Goal: Information Seeking & Learning: Learn about a topic

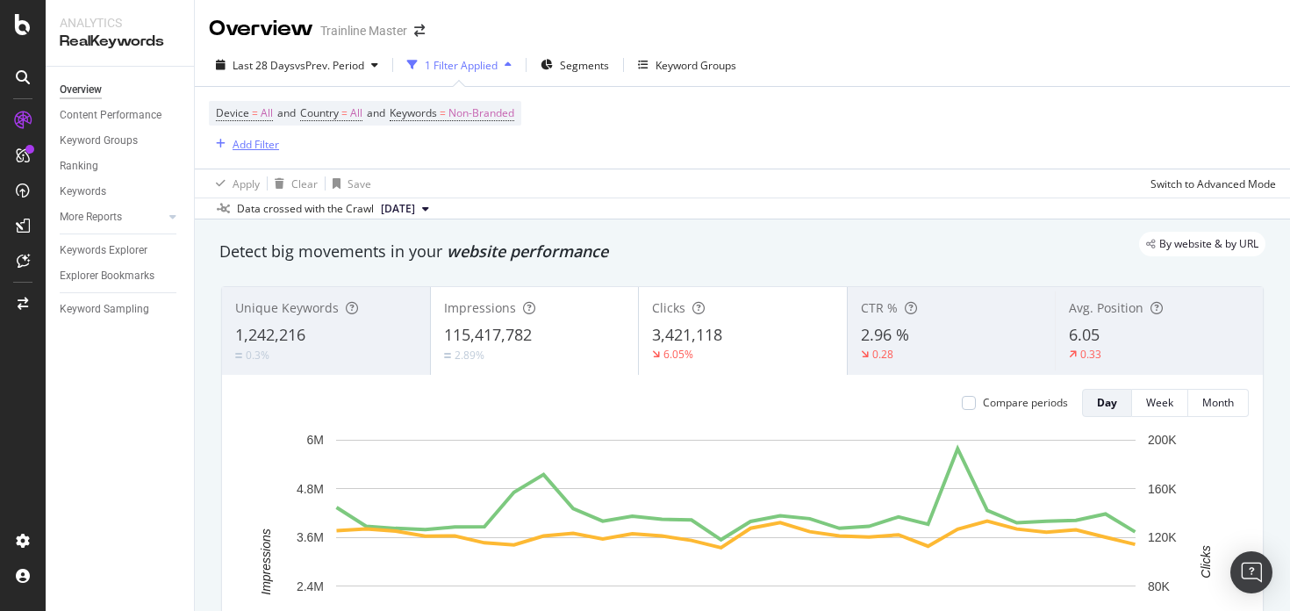
click at [252, 139] on div "Add Filter" at bounding box center [256, 144] width 47 height 15
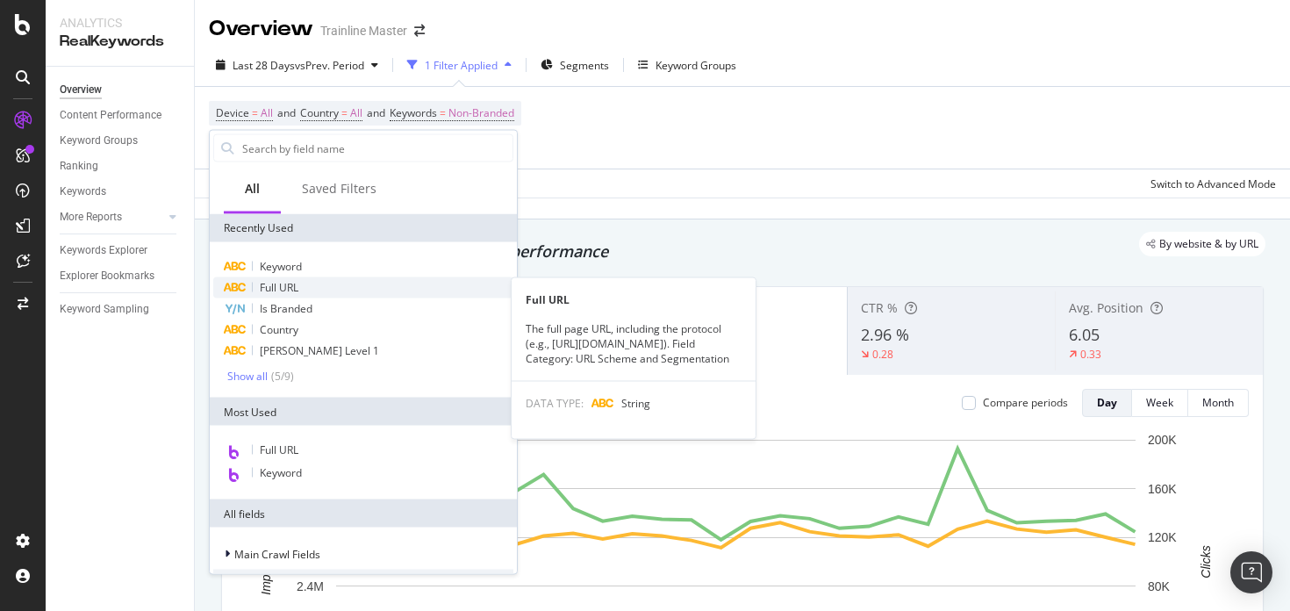
click at [283, 291] on span "Full URL" at bounding box center [279, 287] width 39 height 15
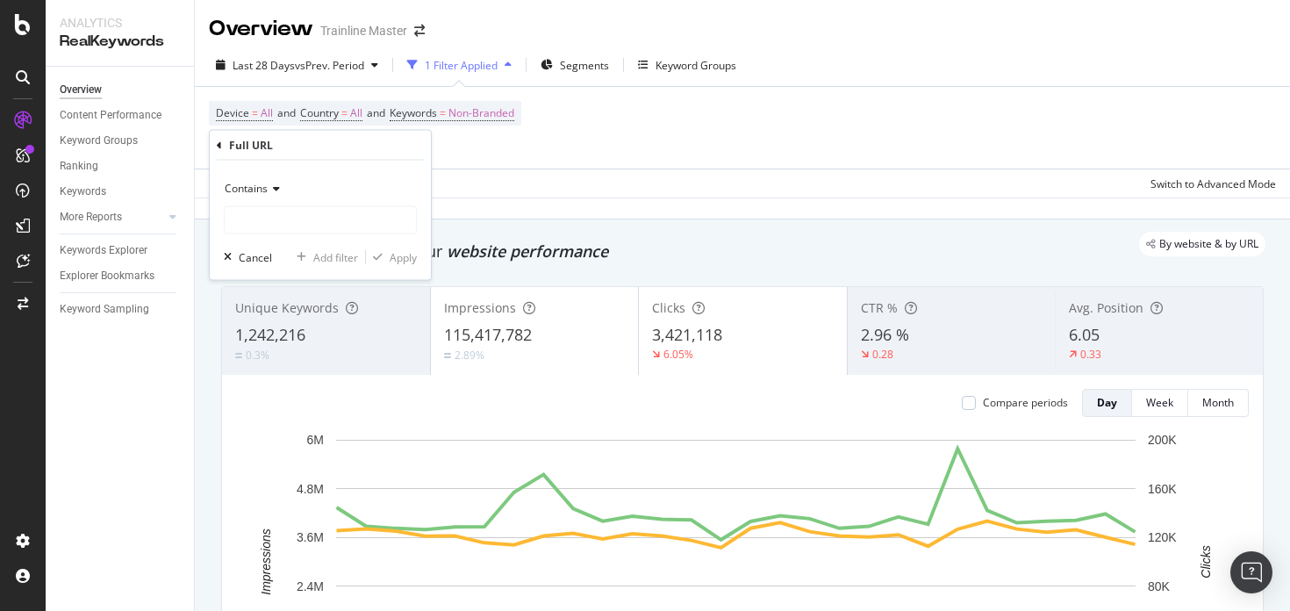
click at [261, 193] on span "Contains" at bounding box center [246, 188] width 43 height 15
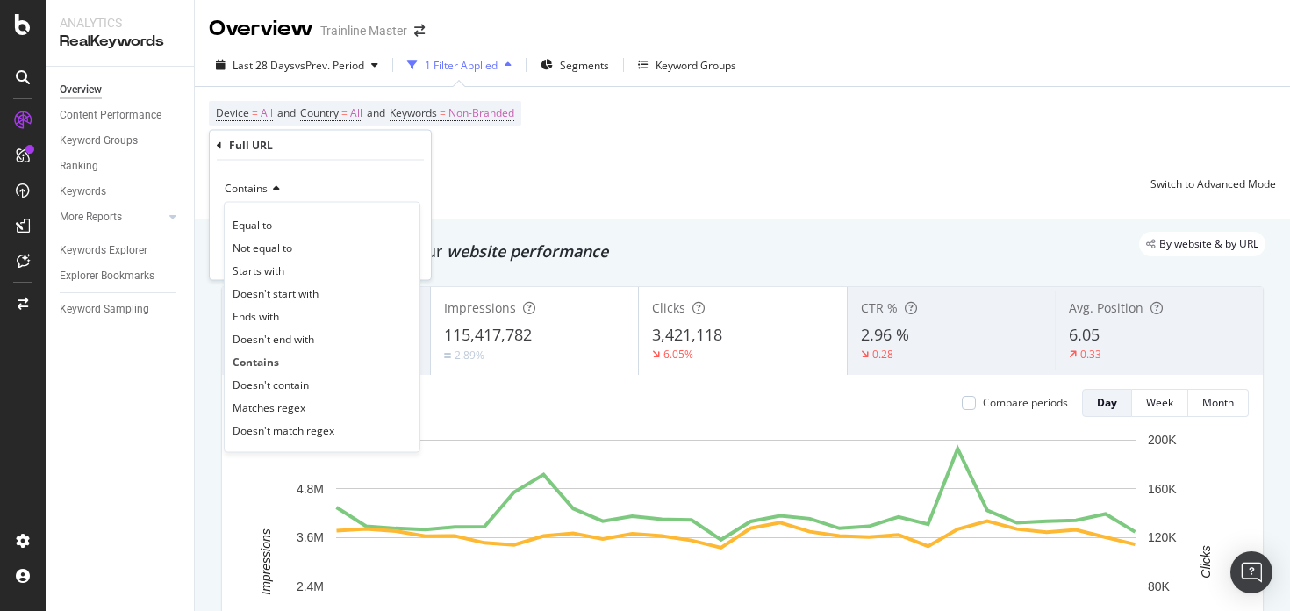
click at [261, 193] on span "Contains" at bounding box center [246, 188] width 43 height 15
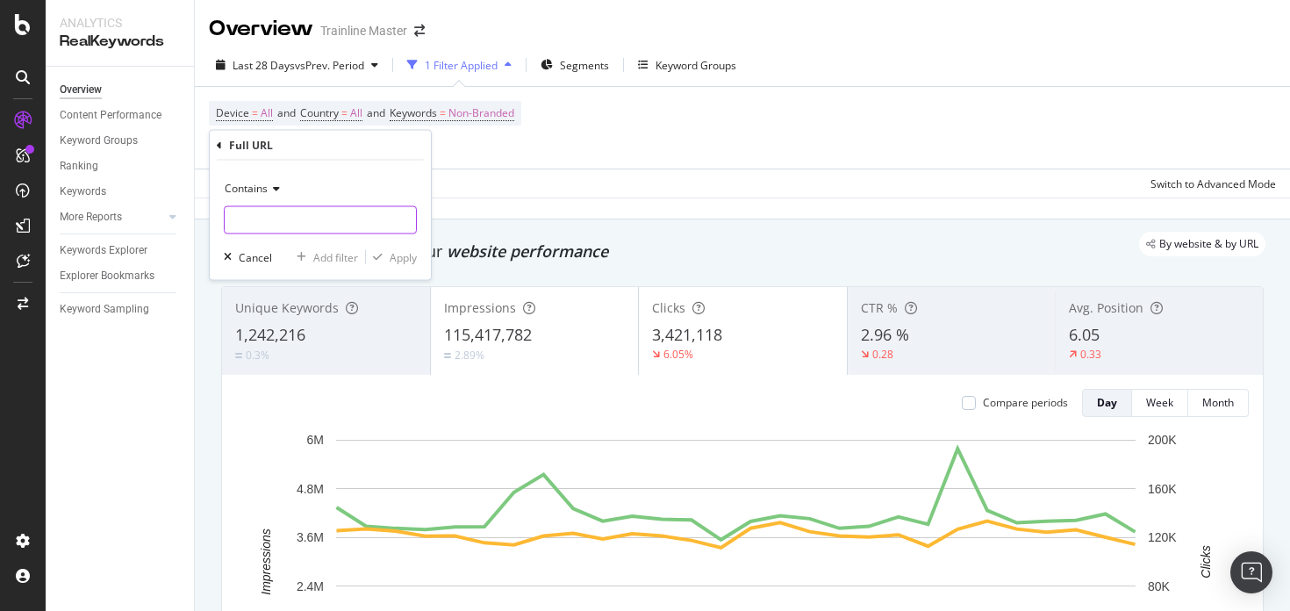
click at [268, 208] on input "text" at bounding box center [320, 220] width 191 height 28
type input "t"
type input "orari-treni/"
click at [397, 255] on div "Apply" at bounding box center [403, 256] width 27 height 15
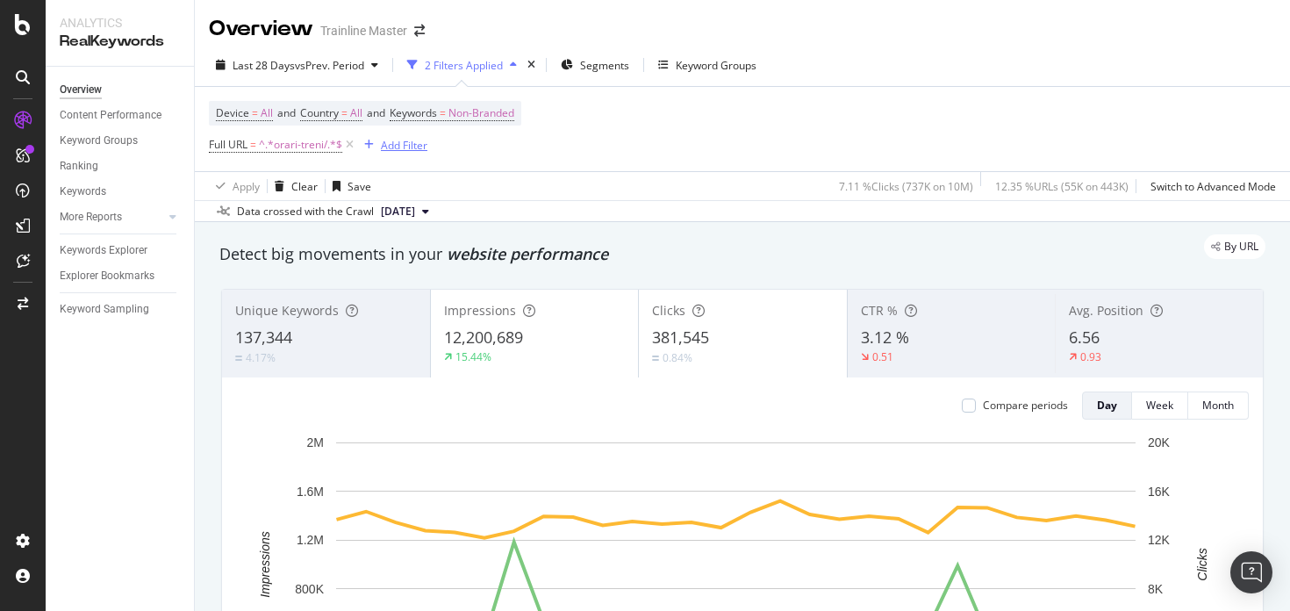
click at [400, 138] on div "Add Filter" at bounding box center [404, 145] width 47 height 15
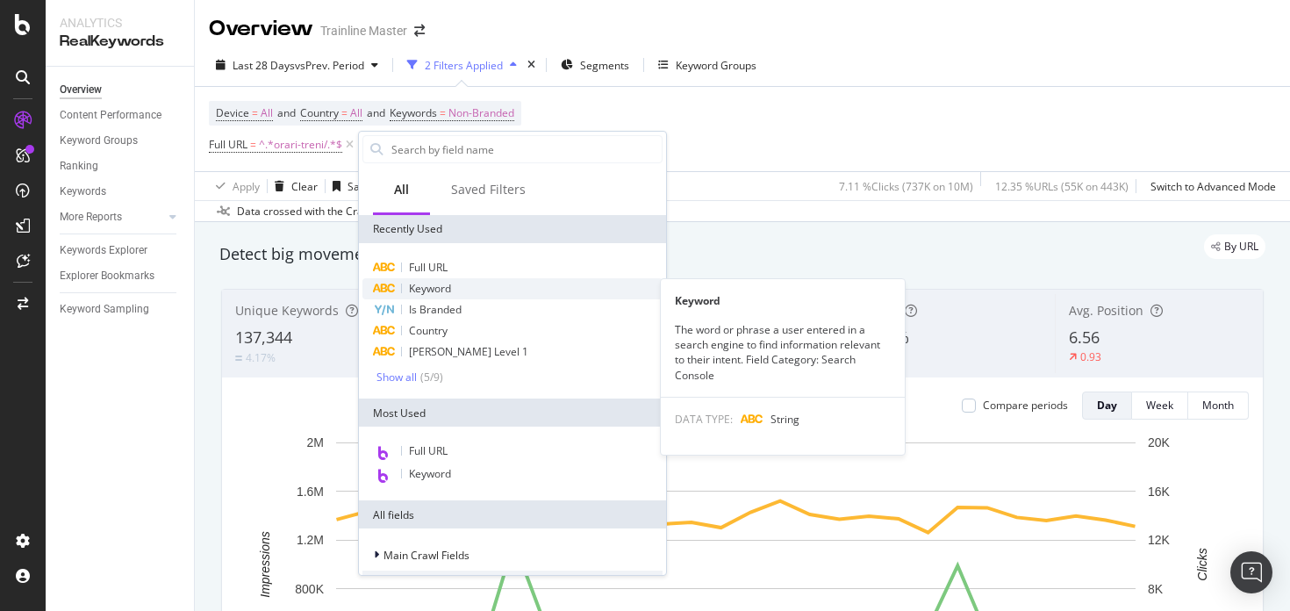
click at [427, 291] on span "Keyword" at bounding box center [430, 288] width 42 height 15
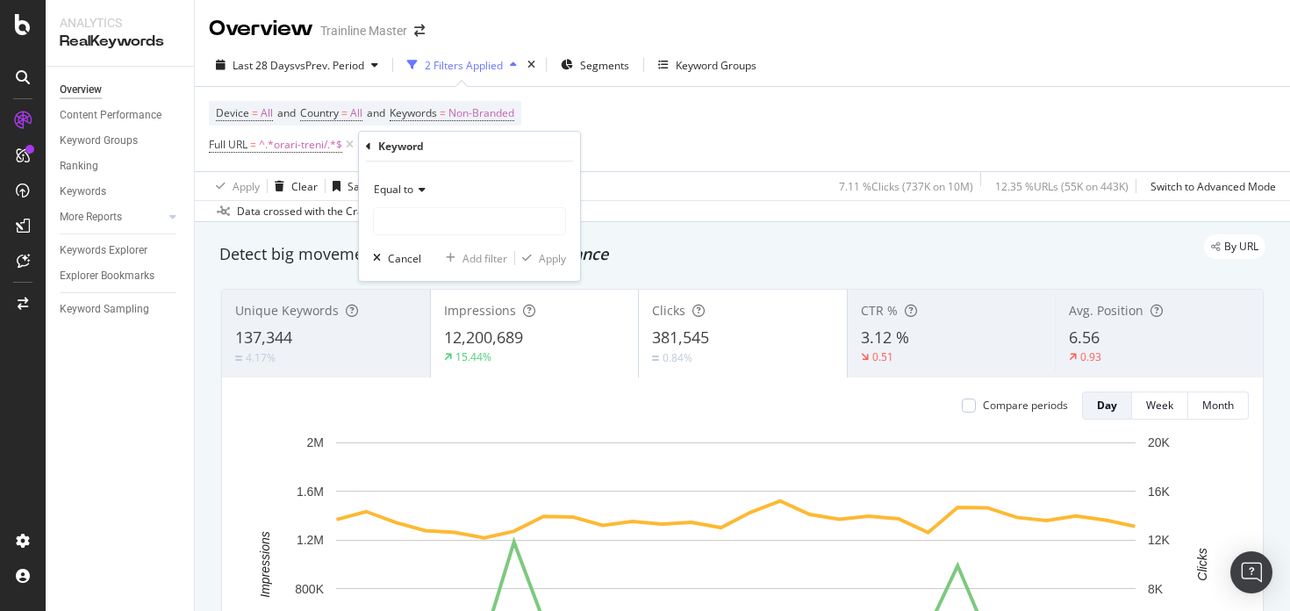
click at [404, 191] on span "Equal to" at bounding box center [393, 189] width 39 height 15
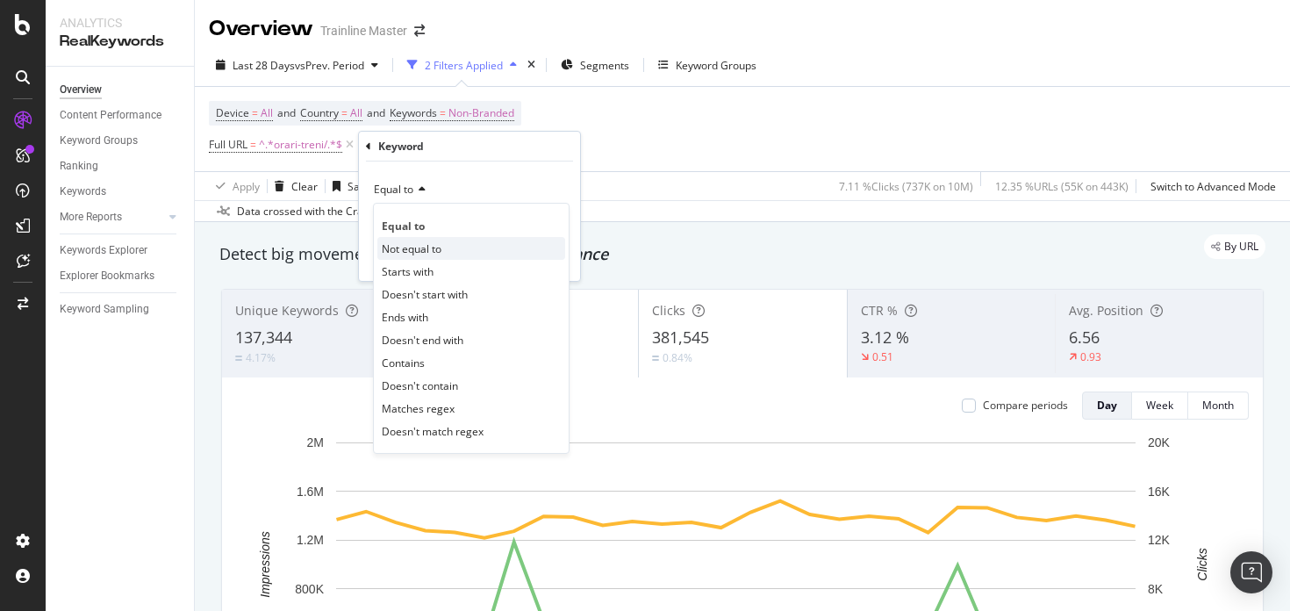
click at [412, 251] on span "Not equal to" at bounding box center [412, 248] width 60 height 15
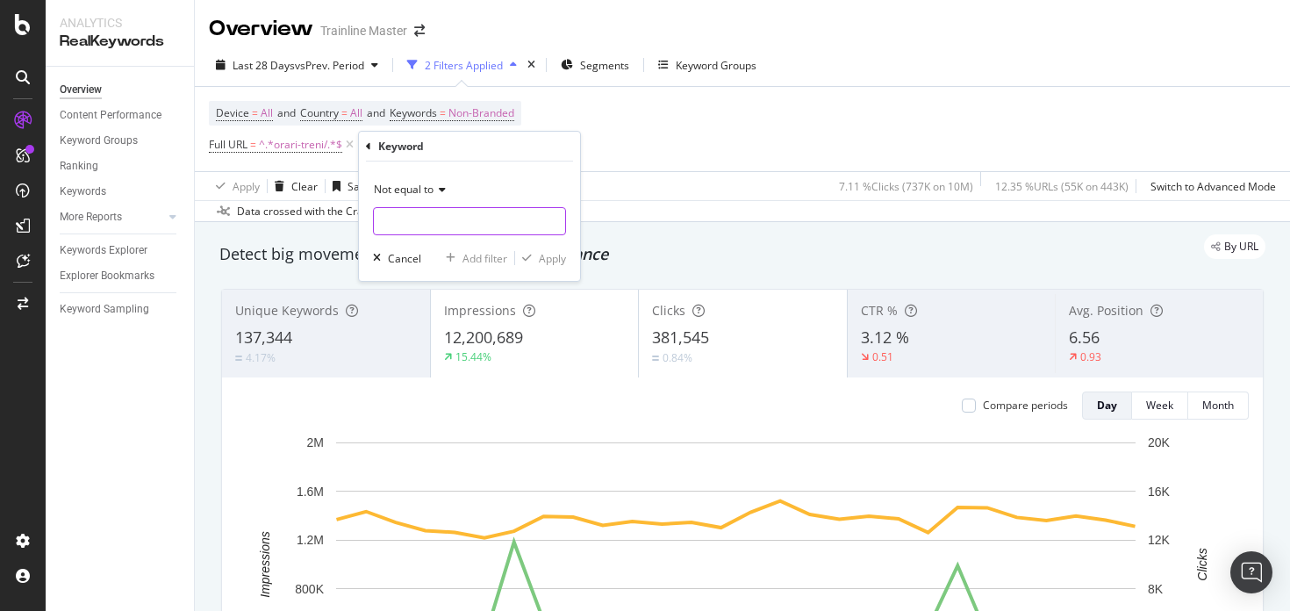
click at [429, 232] on input "text" at bounding box center [469, 221] width 191 height 28
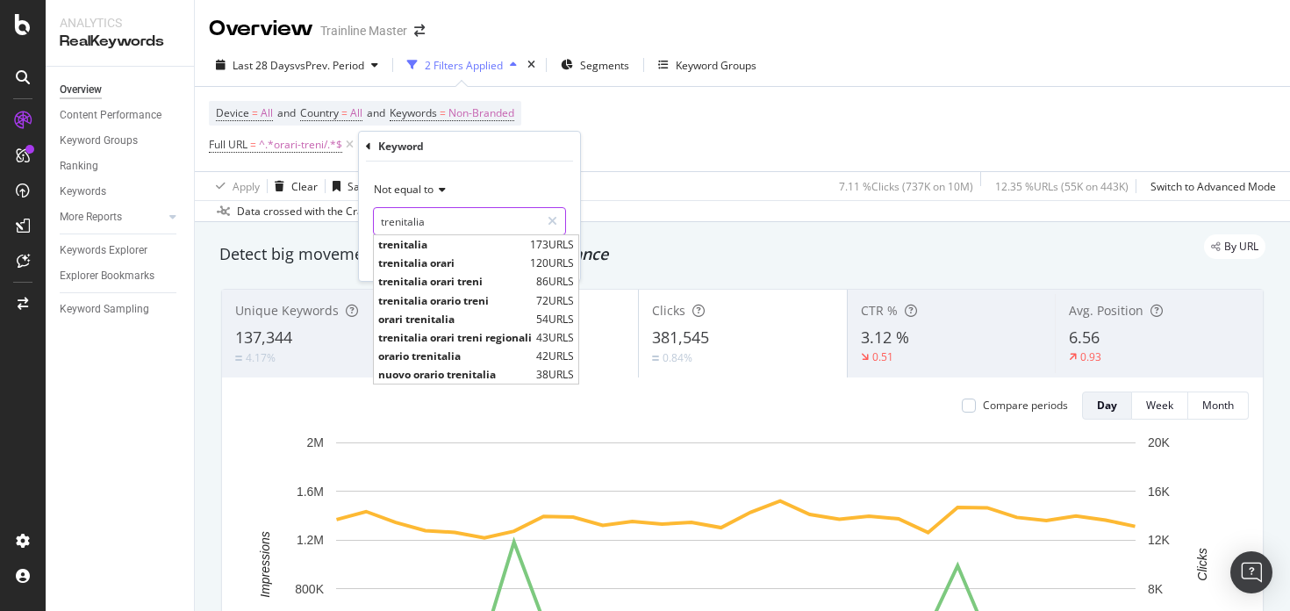
type input "trenitalia"
click at [488, 184] on div "Not equal to" at bounding box center [469, 189] width 193 height 28
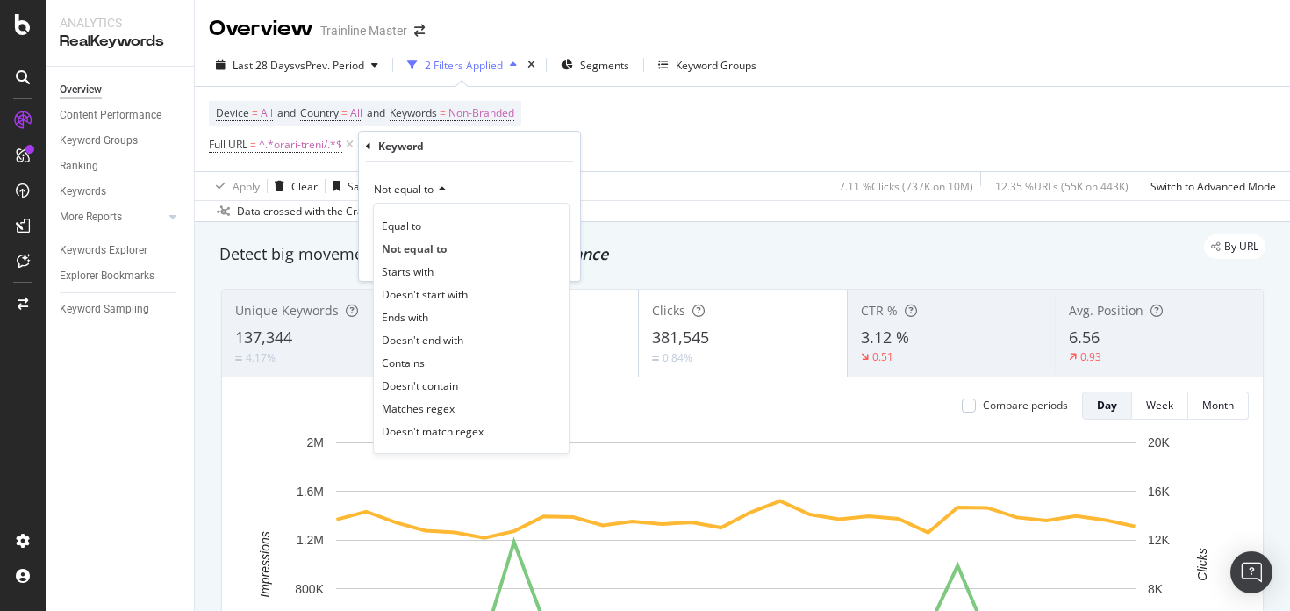
click at [471, 178] on div "Not equal to" at bounding box center [469, 189] width 193 height 28
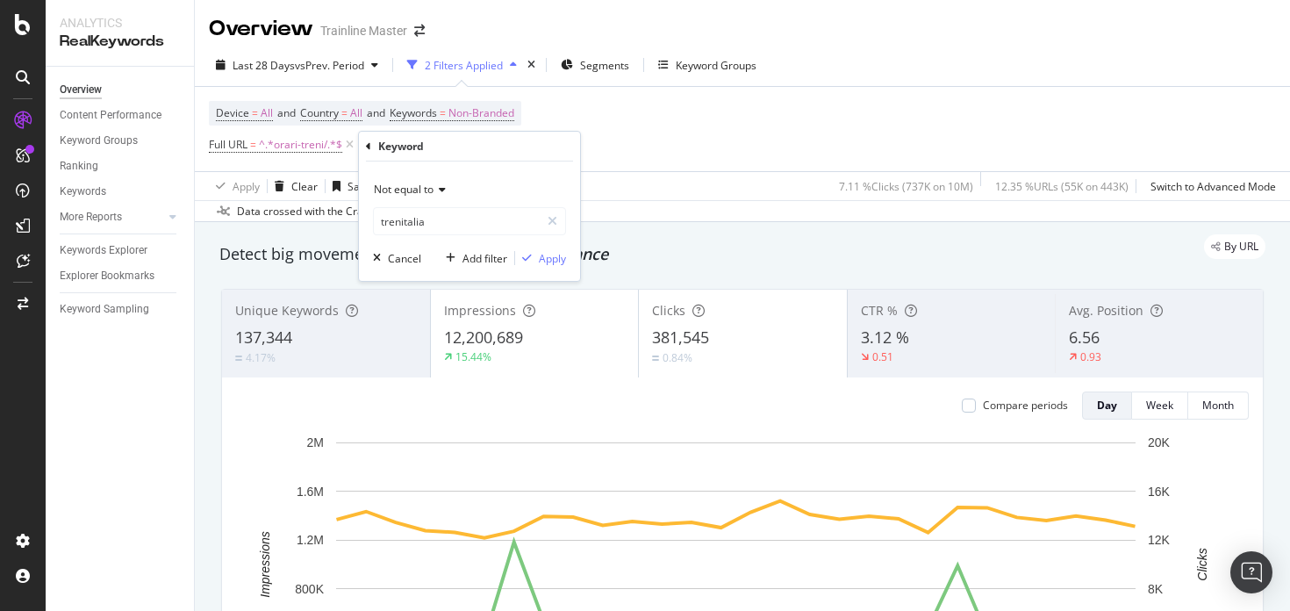
click at [527, 268] on div "Not equal to trenitalia trenitalia Cancel Add filter Apply" at bounding box center [469, 220] width 221 height 119
click at [535, 265] on div "Apply" at bounding box center [540, 258] width 51 height 16
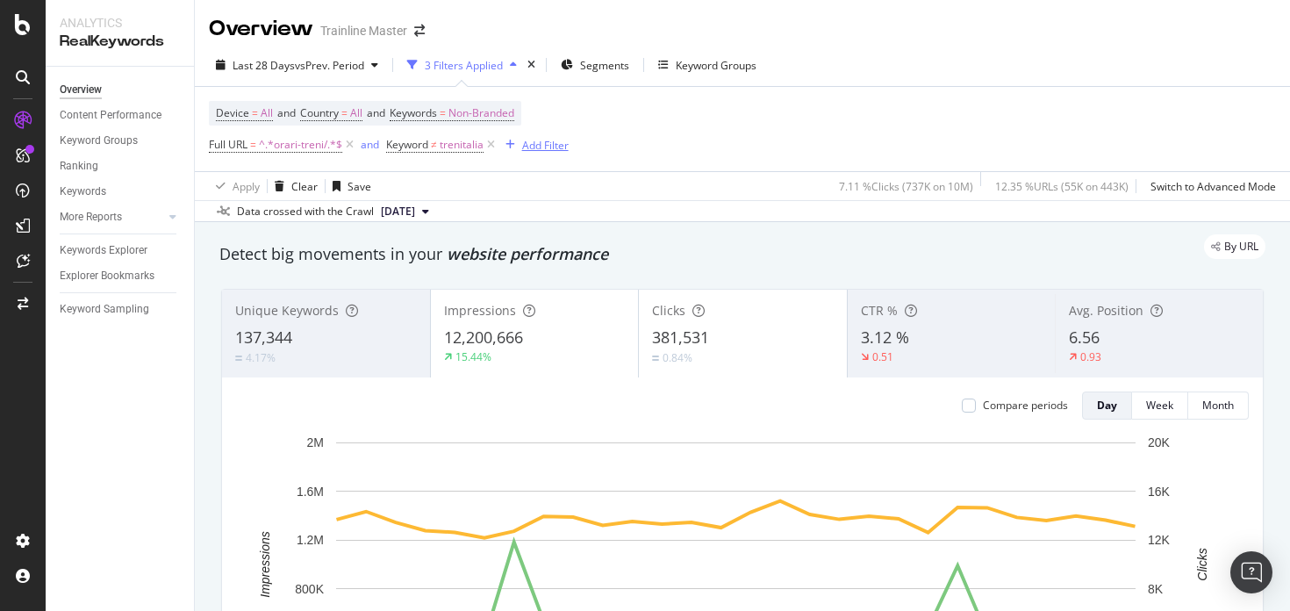
click at [511, 145] on icon "button" at bounding box center [510, 145] width 10 height 11
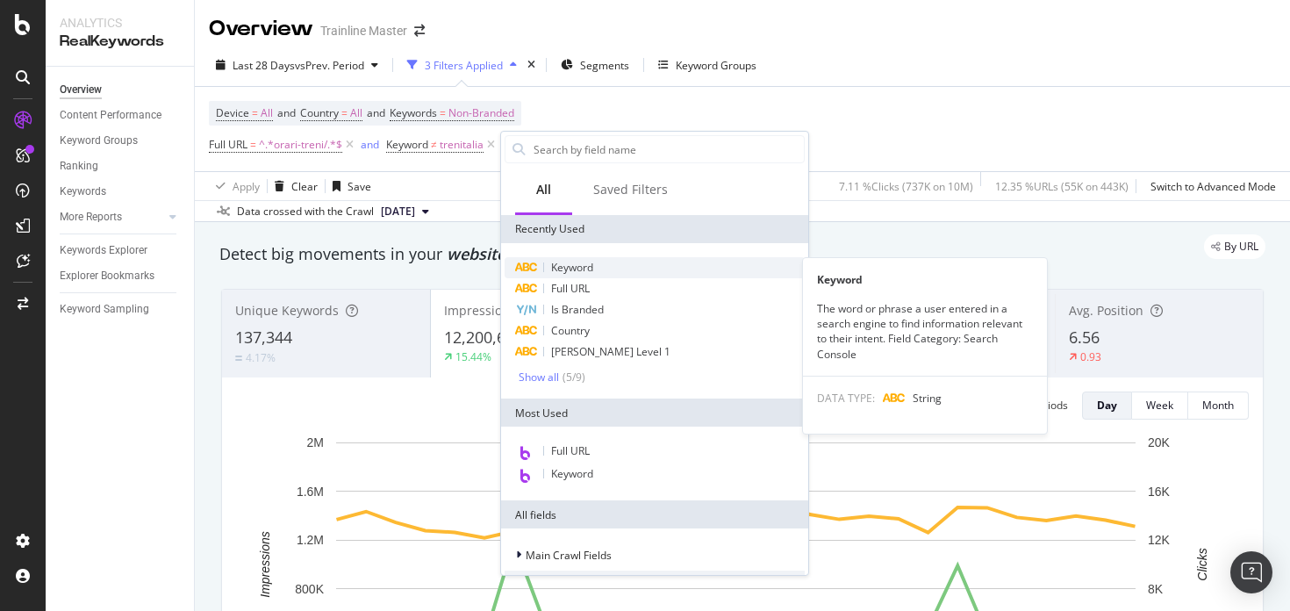
click at [573, 270] on span "Keyword" at bounding box center [572, 267] width 42 height 15
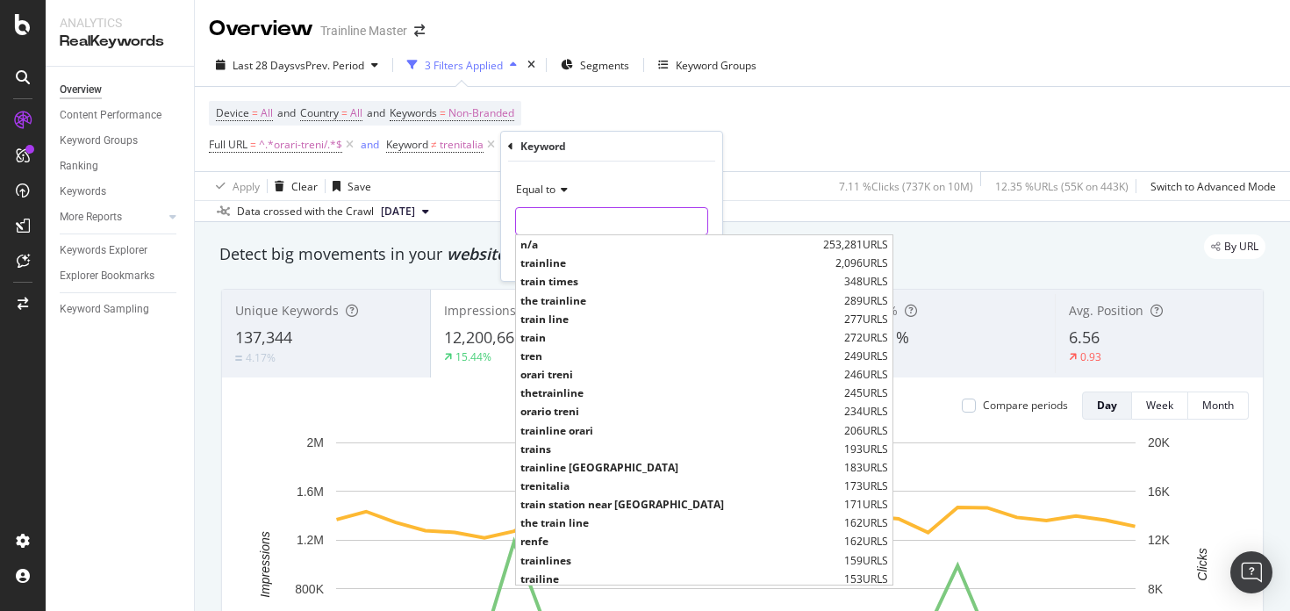
click at [568, 225] on input "text" at bounding box center [611, 221] width 191 height 28
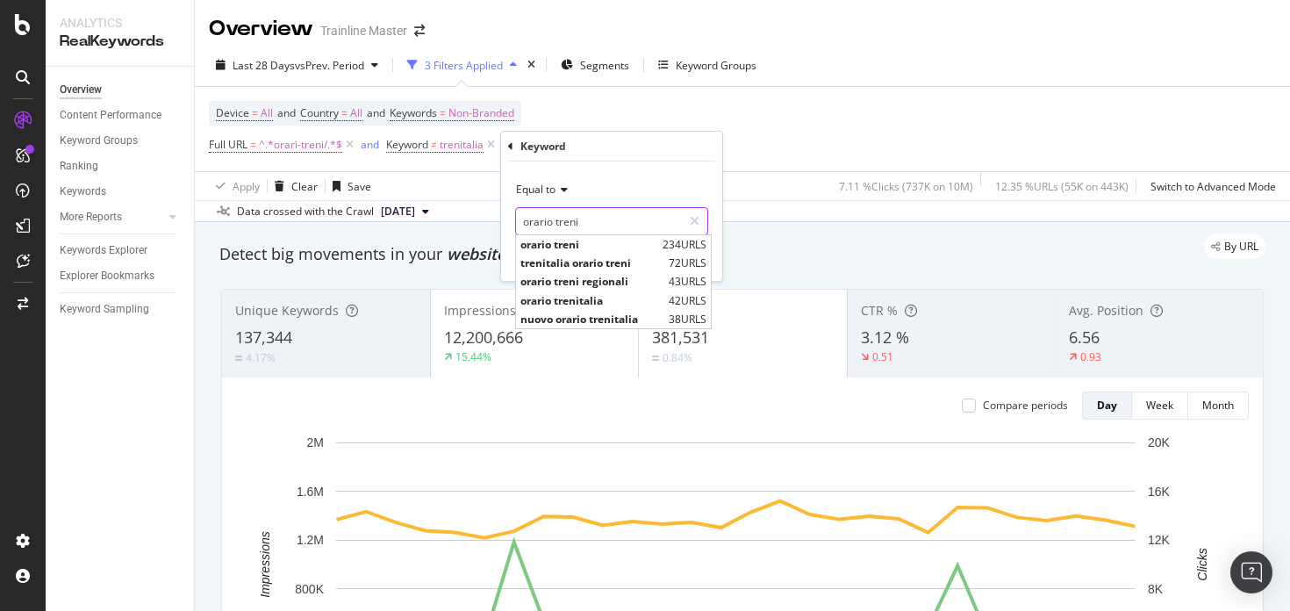
type input "orario treni"
click at [665, 190] on div "Equal to" at bounding box center [611, 189] width 193 height 28
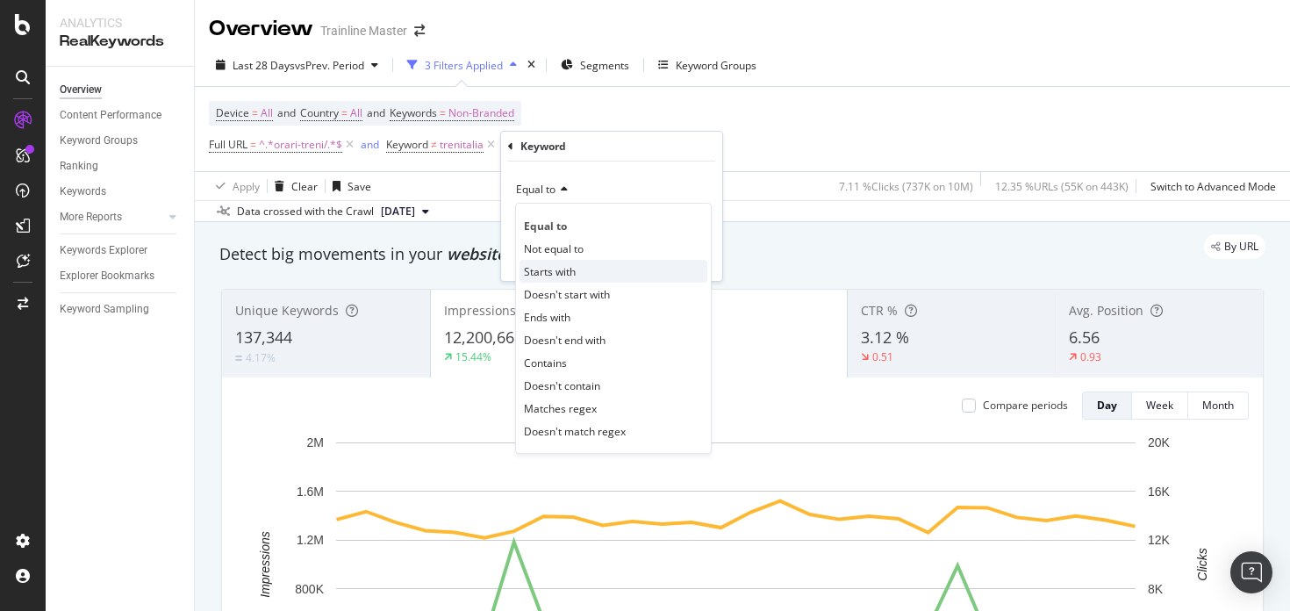
click at [564, 273] on span "Starts with" at bounding box center [550, 271] width 52 height 15
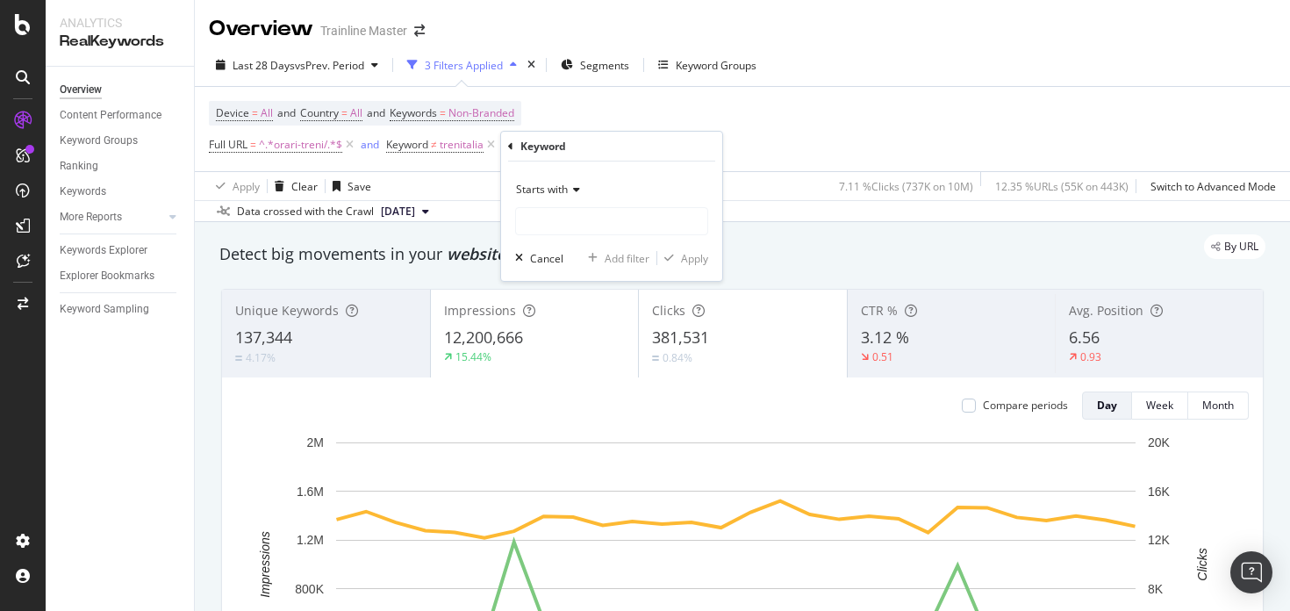
click at [568, 183] on div "Starts with" at bounding box center [611, 189] width 193 height 28
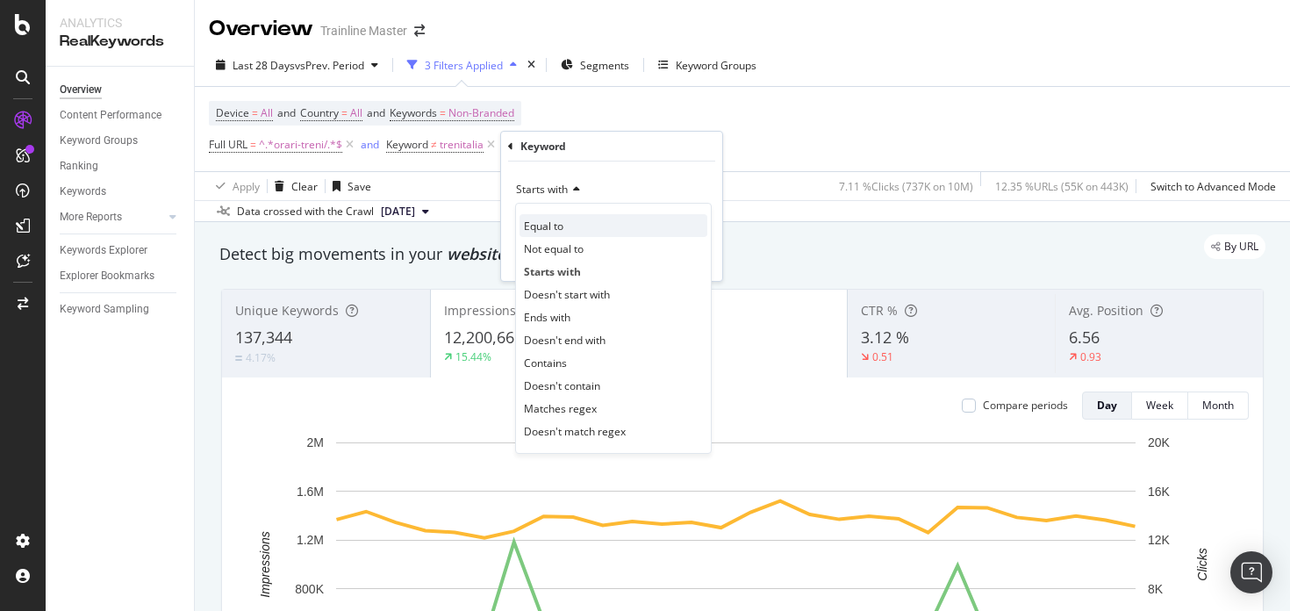
click at [563, 222] on span "Equal to" at bounding box center [543, 225] width 39 height 15
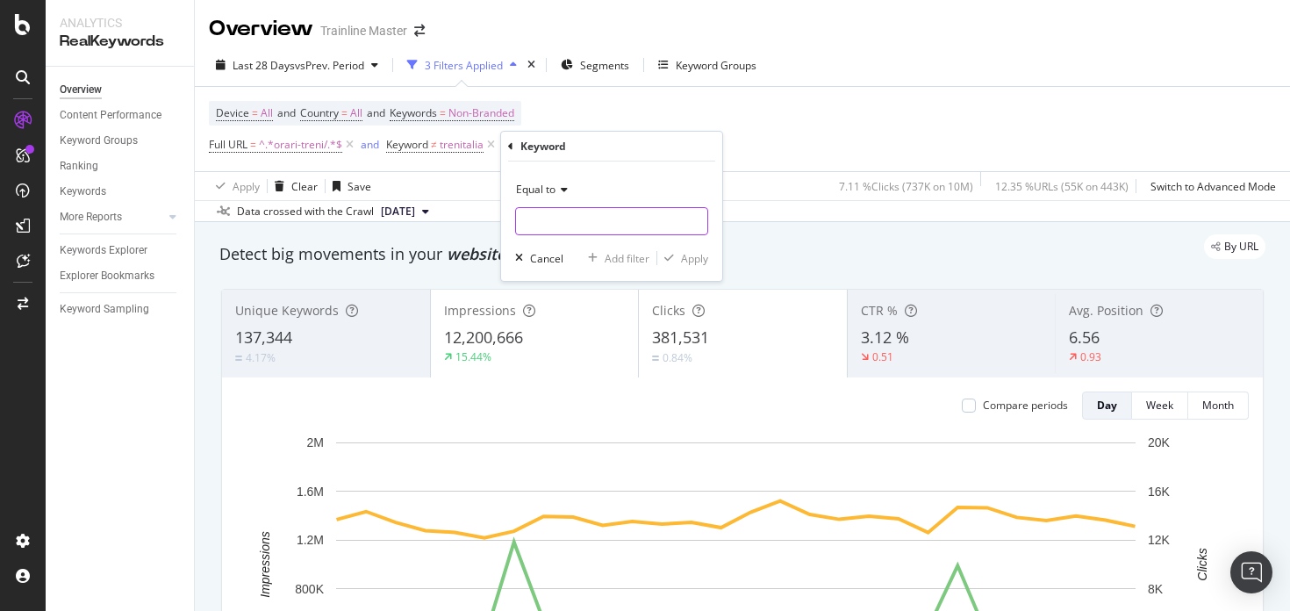
click at [564, 223] on input "text" at bounding box center [611, 221] width 191 height 28
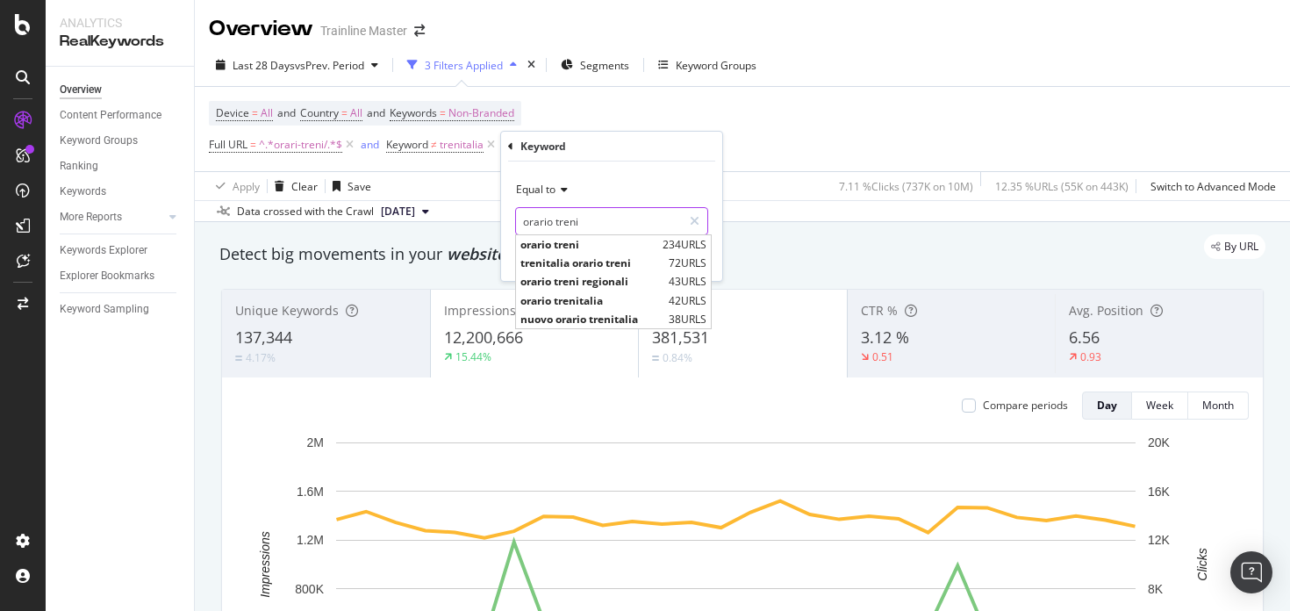
type input "orario treni"
click at [614, 192] on div "Equal to" at bounding box center [611, 189] width 193 height 28
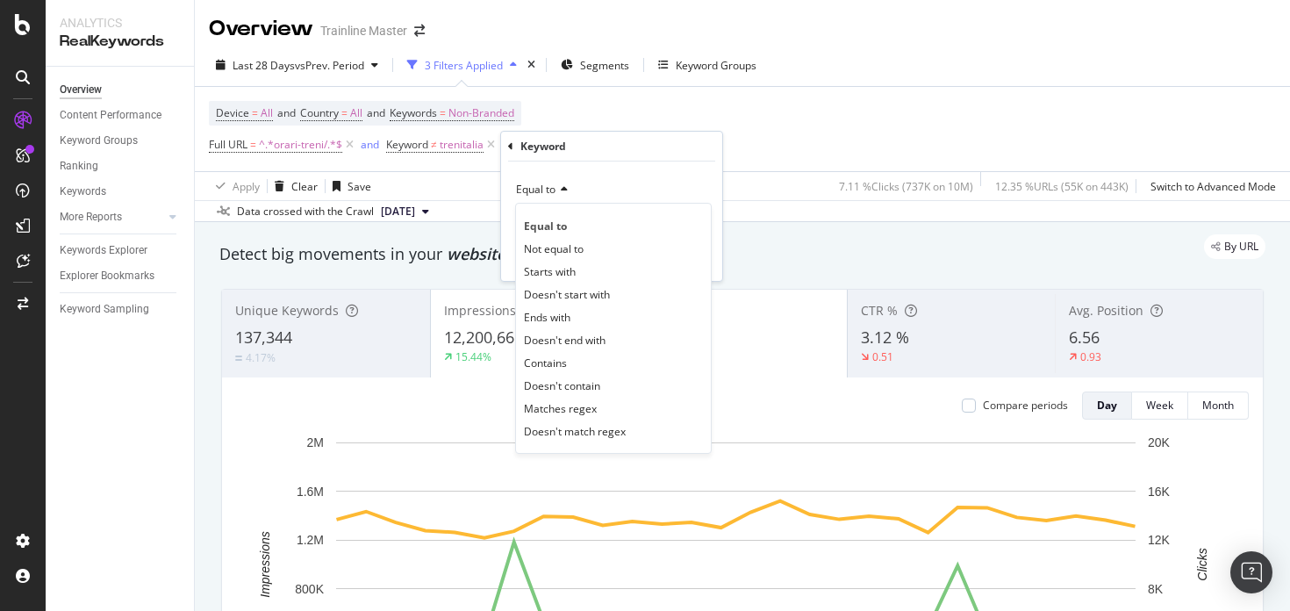
click at [645, 196] on div "Equal to" at bounding box center [611, 189] width 193 height 28
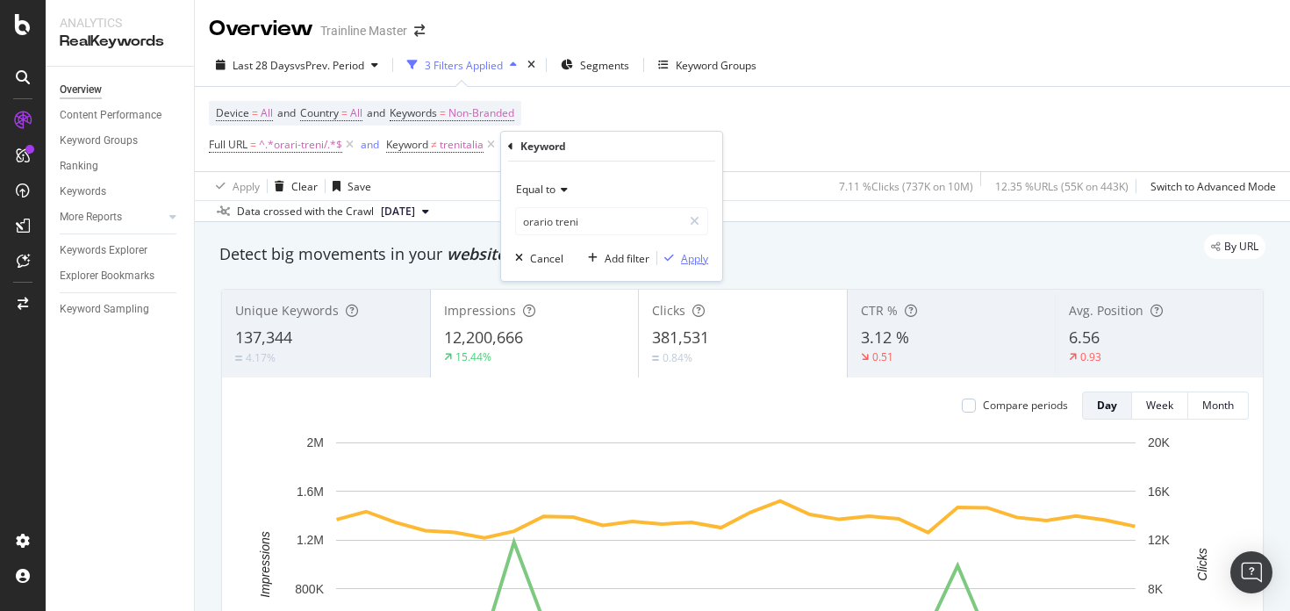
click at [682, 255] on div "Apply" at bounding box center [694, 258] width 27 height 15
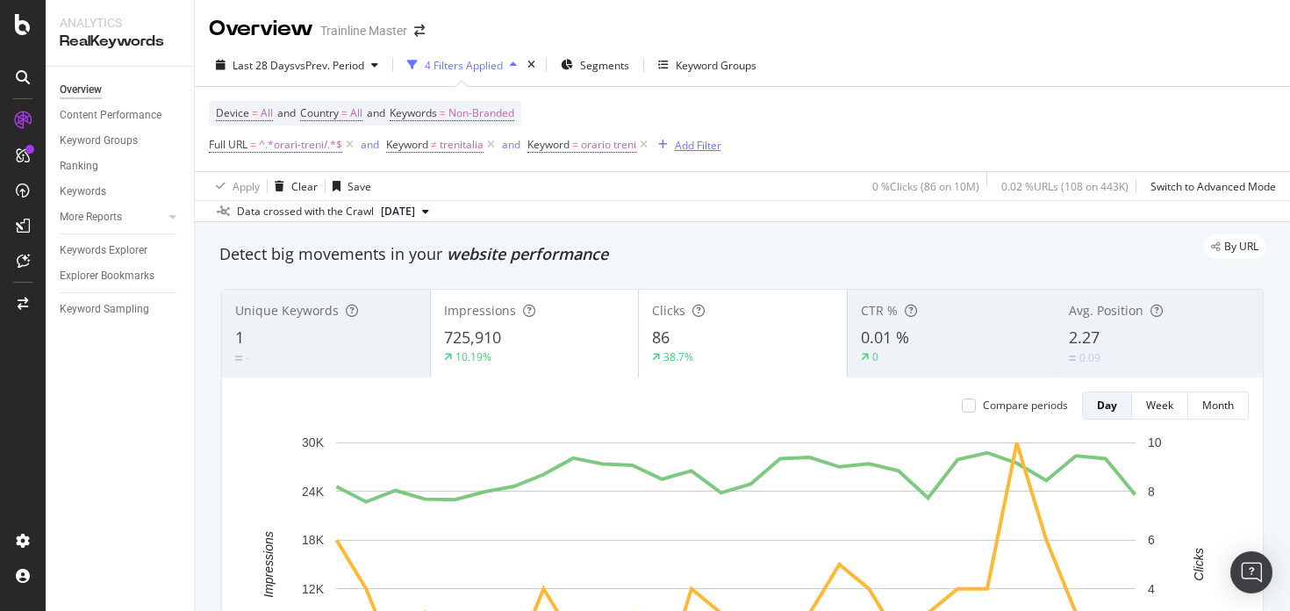
click at [700, 150] on div "Add Filter" at bounding box center [698, 145] width 47 height 15
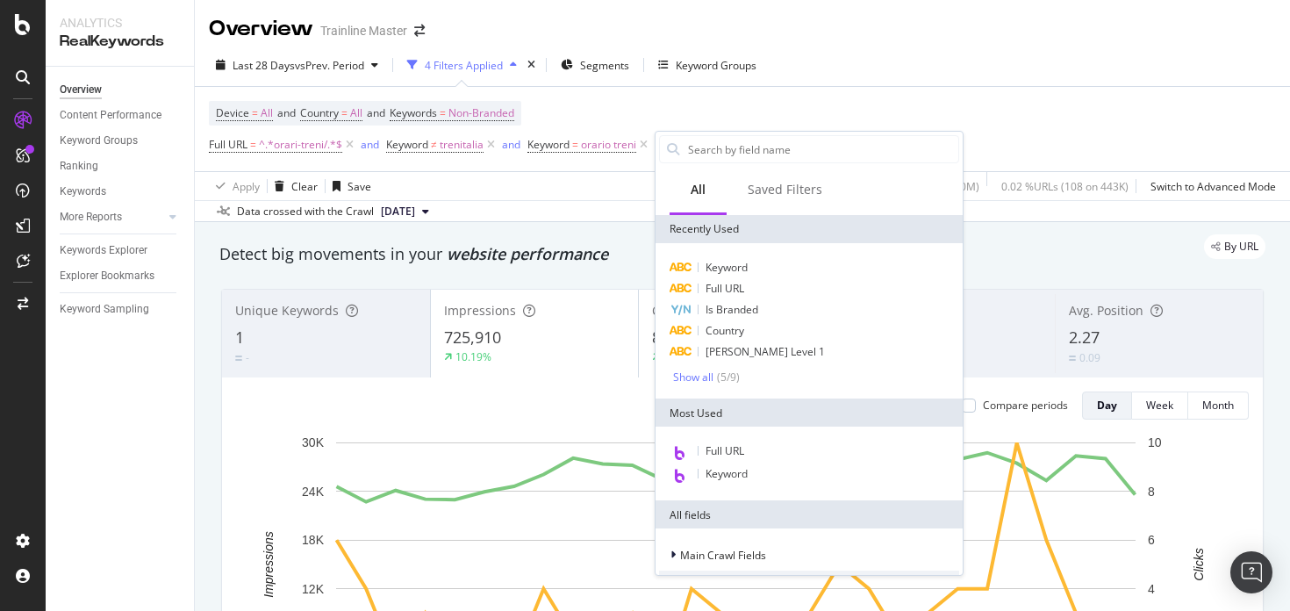
click at [763, 122] on div "Device = All and Country = All and Keywords = Non-Branded Full URL = ^.*orari-t…" at bounding box center [742, 129] width 1067 height 84
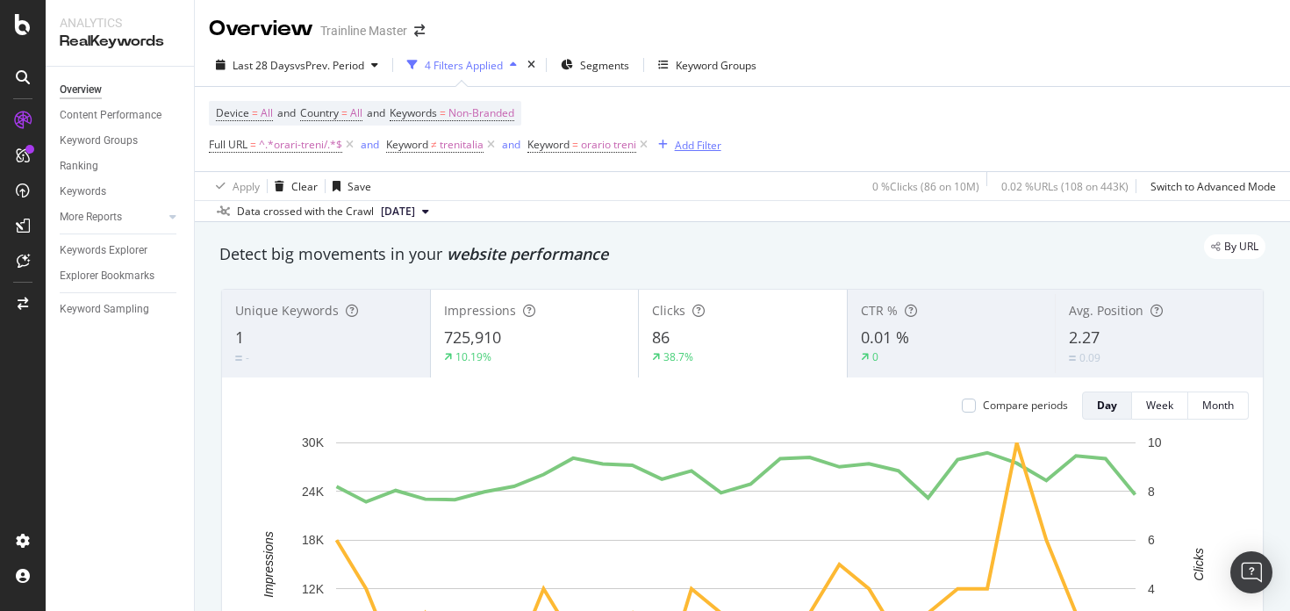
click at [717, 140] on div "Add Filter" at bounding box center [698, 145] width 47 height 15
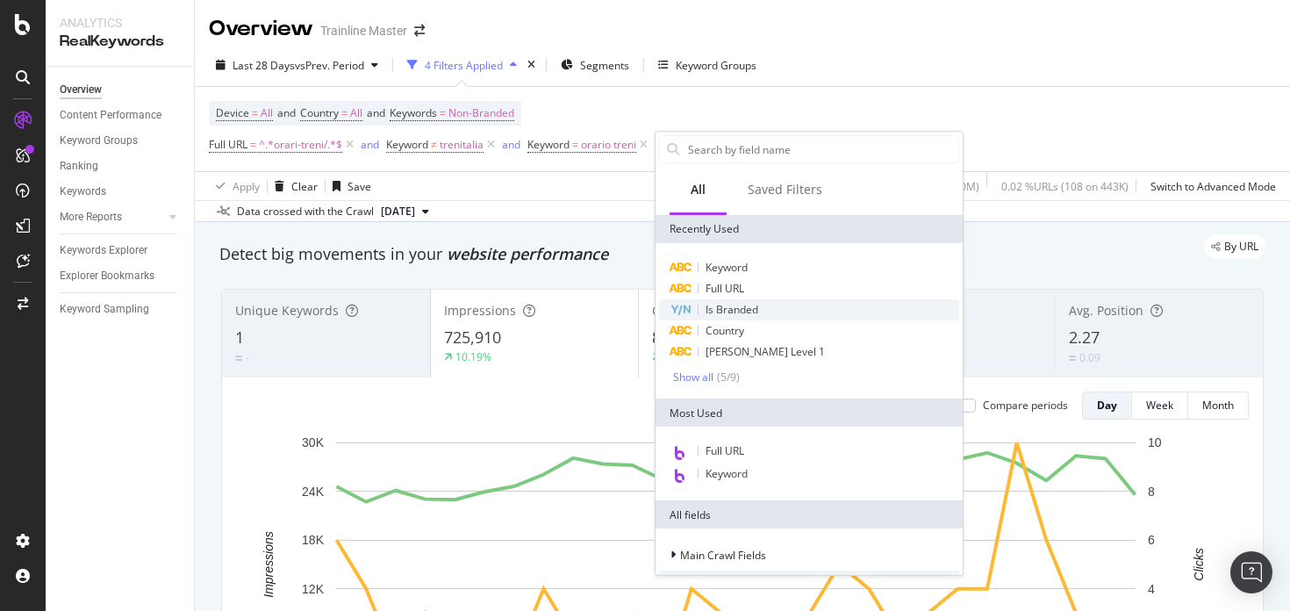
click at [775, 311] on div "Is Branded" at bounding box center [809, 309] width 300 height 21
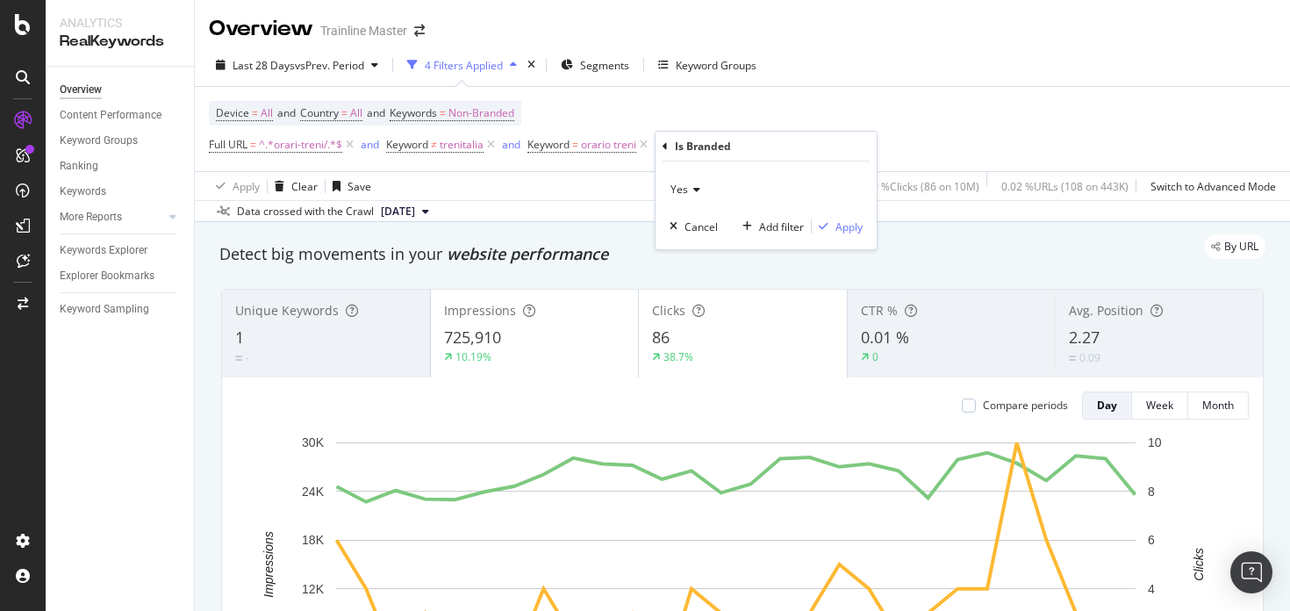
click at [735, 102] on div "Device = All and Country = All and Keywords = Non-Branded Full URL = ^.*orari-t…" at bounding box center [742, 129] width 1067 height 84
click at [705, 147] on div "Add Filter" at bounding box center [698, 145] width 47 height 15
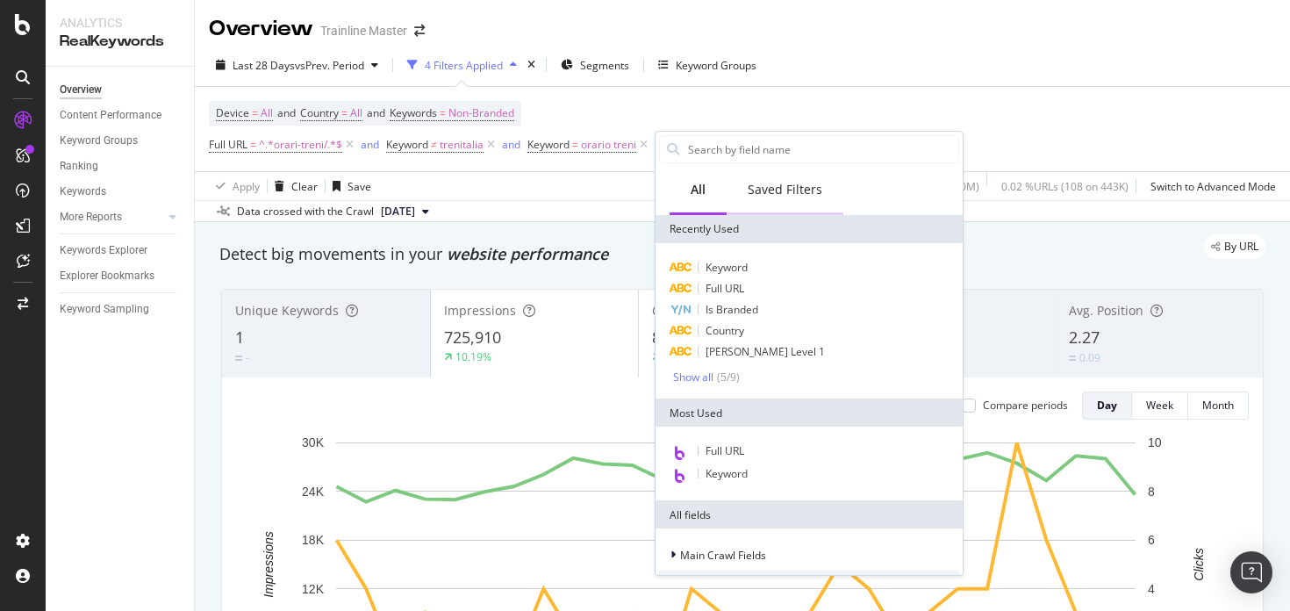
click at [798, 201] on div "Saved Filters" at bounding box center [785, 191] width 117 height 48
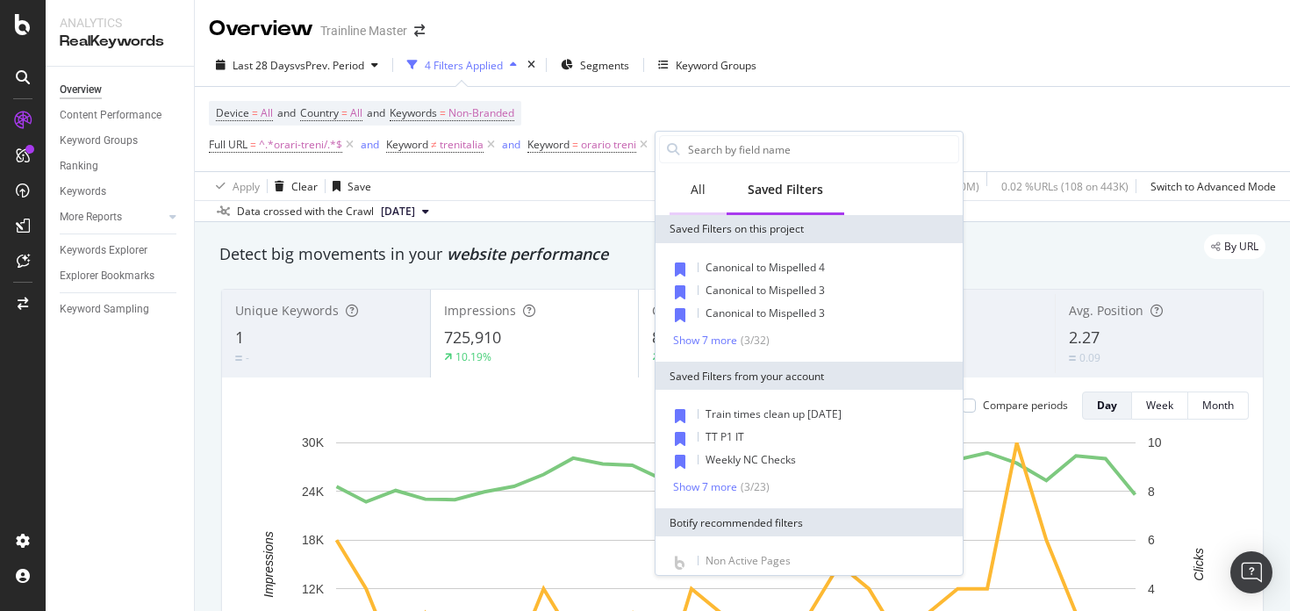
click at [704, 197] on div "All" at bounding box center [698, 190] width 15 height 18
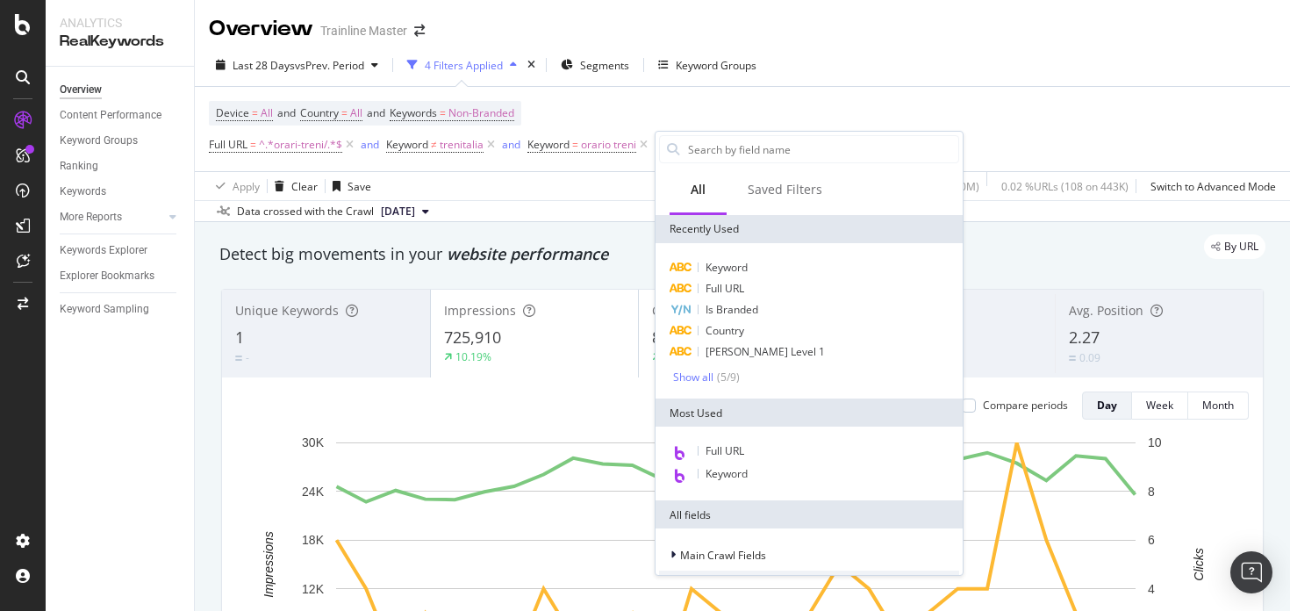
scroll to position [4, 0]
click at [723, 371] on div "( 5 / 9 )" at bounding box center [726, 373] width 26 height 15
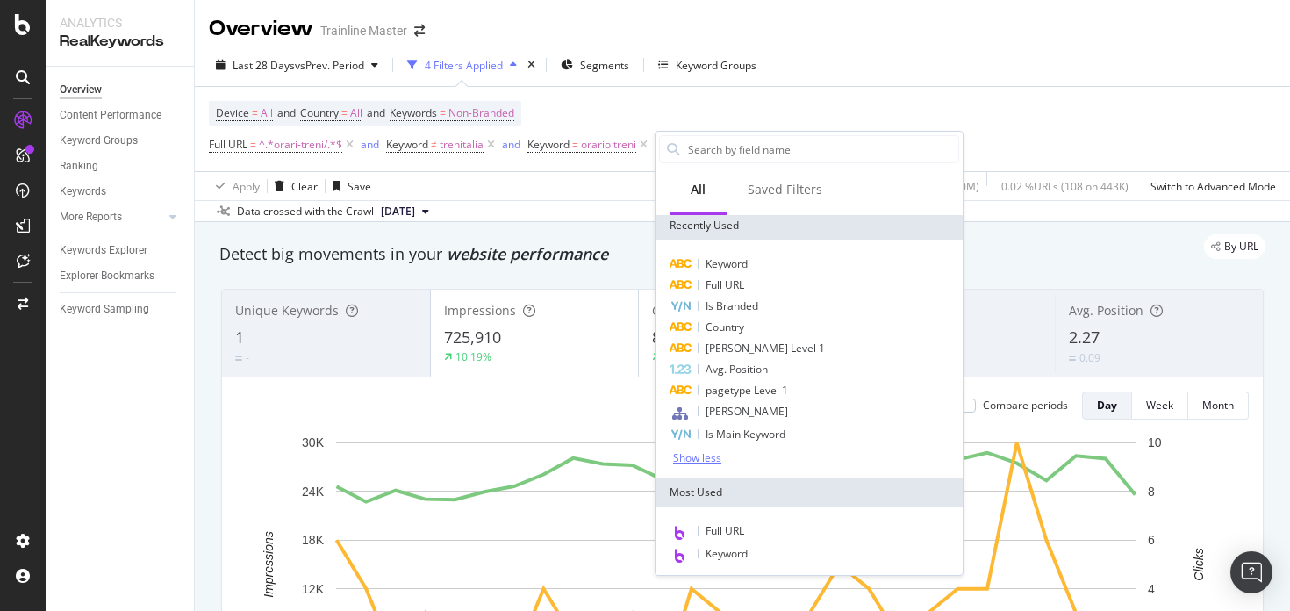
click at [92, 376] on div "Overview Content Performance Keyword Groups Ranking Keywords More Reports Count…" at bounding box center [120, 339] width 148 height 544
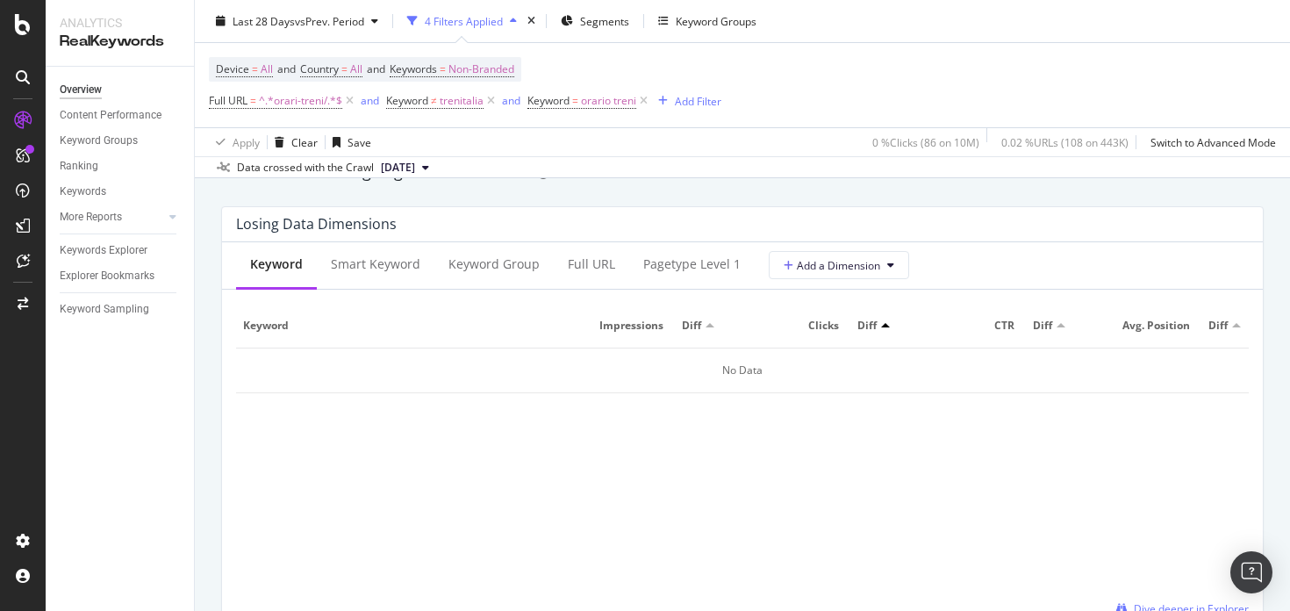
scroll to position [2037, 0]
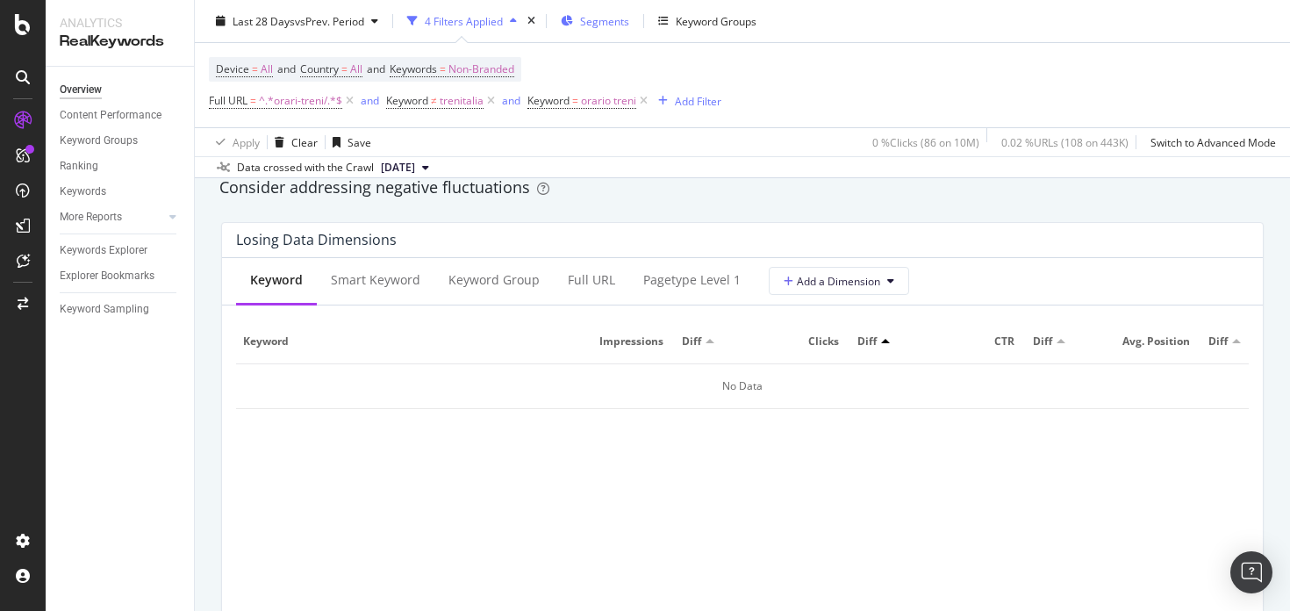
click at [596, 21] on span "Segments" at bounding box center [604, 20] width 49 height 15
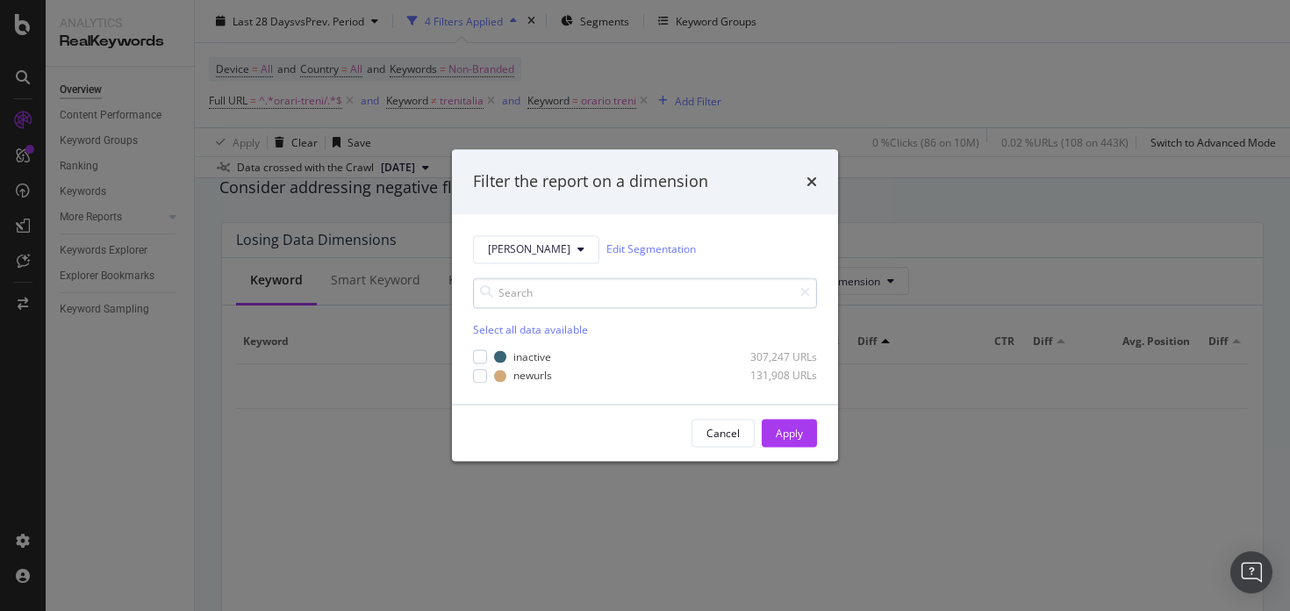
click at [520, 300] on input "modal" at bounding box center [645, 292] width 344 height 31
click at [526, 268] on div "Select all data available inactive 307,247 URLs newurls 131,908 URLs" at bounding box center [645, 322] width 344 height 119
click at [526, 254] on button "[PERSON_NAME]" at bounding box center [536, 249] width 126 height 28
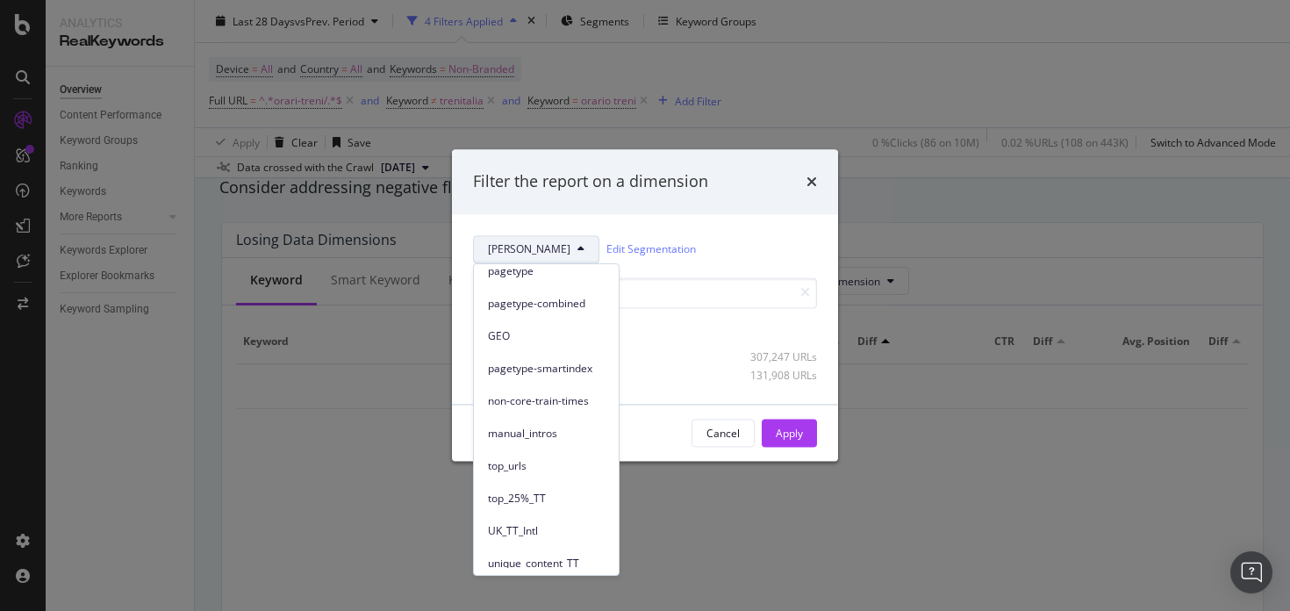
scroll to position [0, 0]
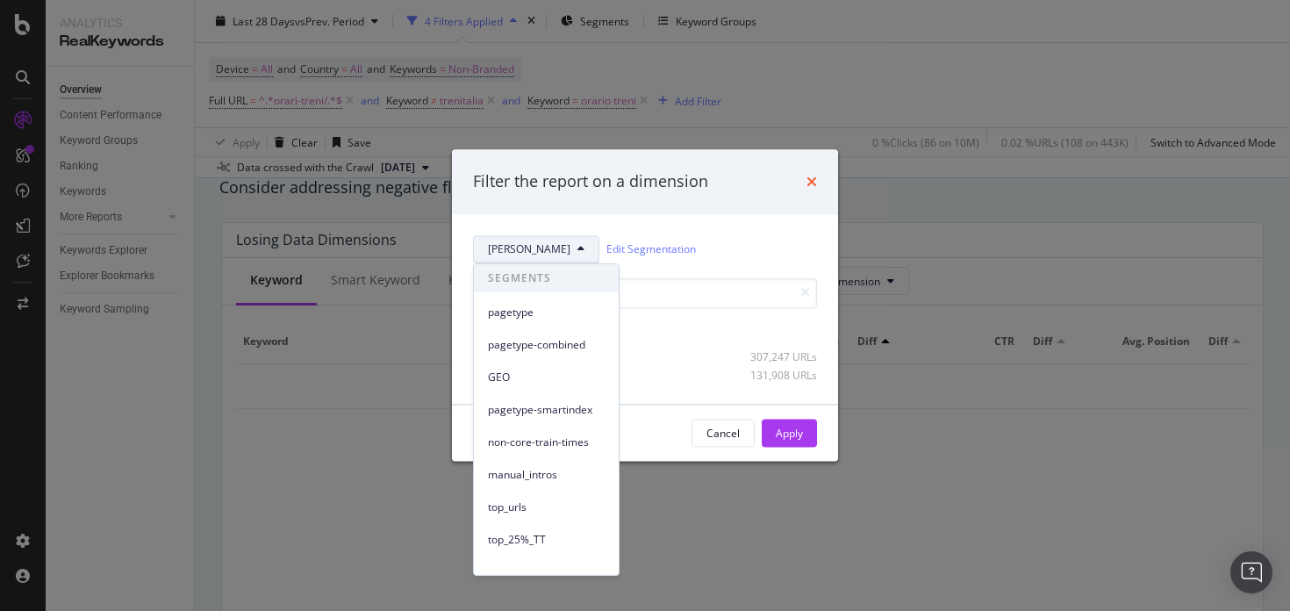
click at [815, 183] on icon "times" at bounding box center [811, 182] width 11 height 14
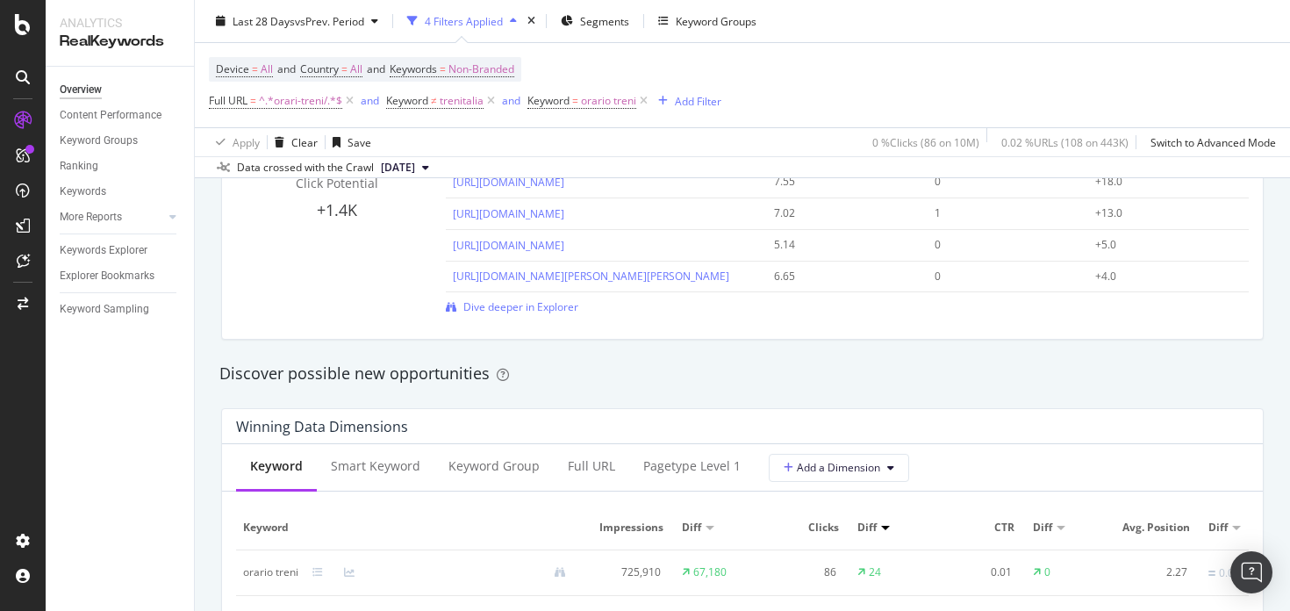
scroll to position [1630, 0]
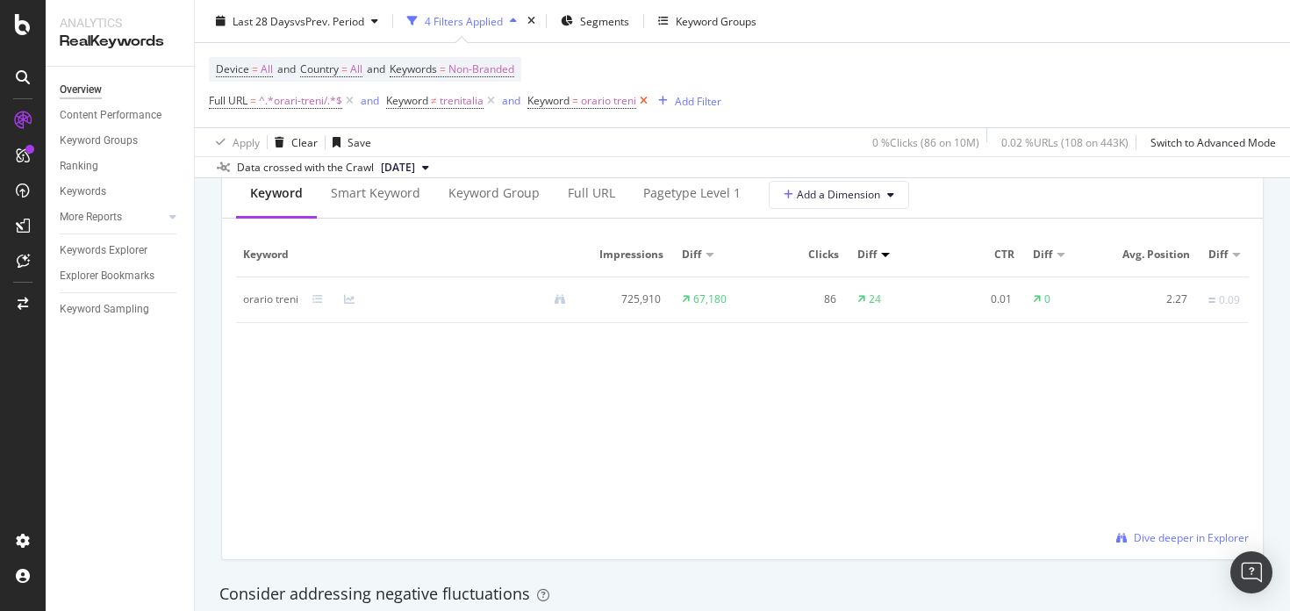
click at [649, 103] on icon at bounding box center [643, 101] width 15 height 18
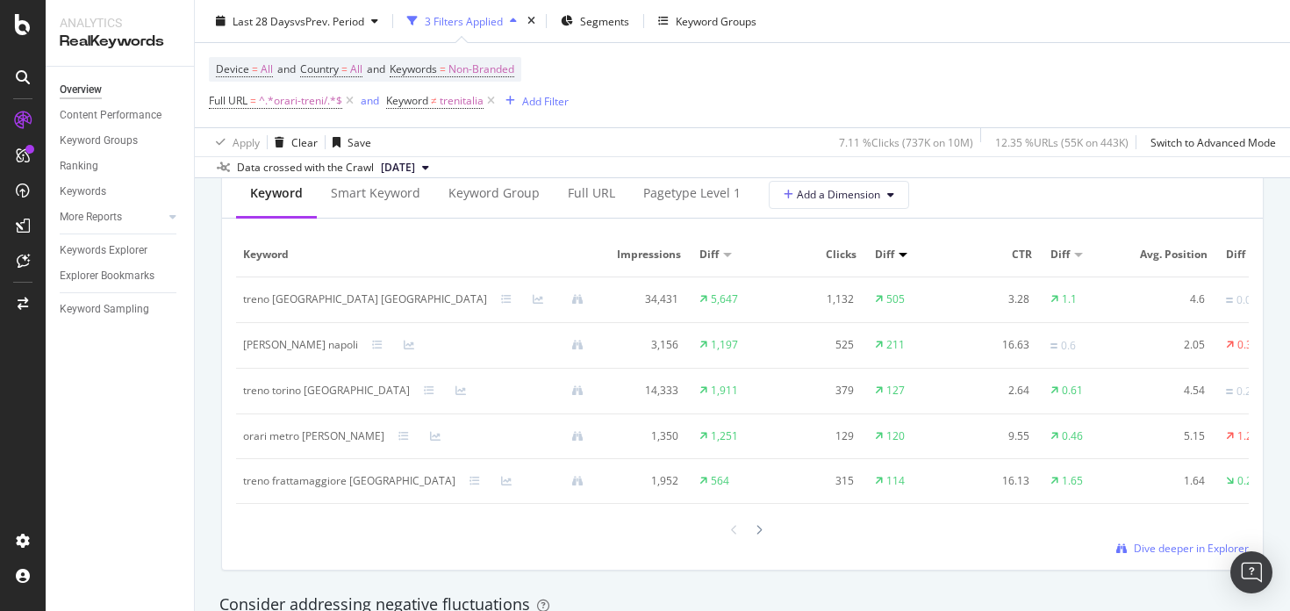
click at [1161, 541] on div at bounding box center [742, 530] width 1013 height 24
click at [1159, 555] on span "Dive deeper in Explorer" at bounding box center [1191, 547] width 115 height 15
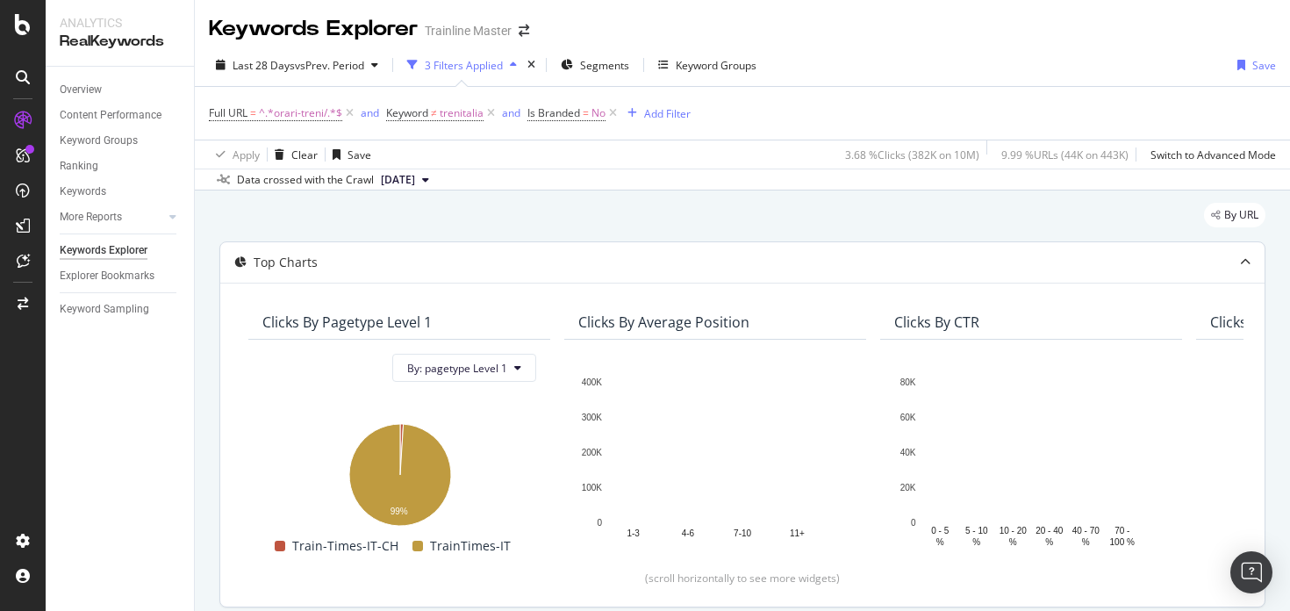
scroll to position [385, 0]
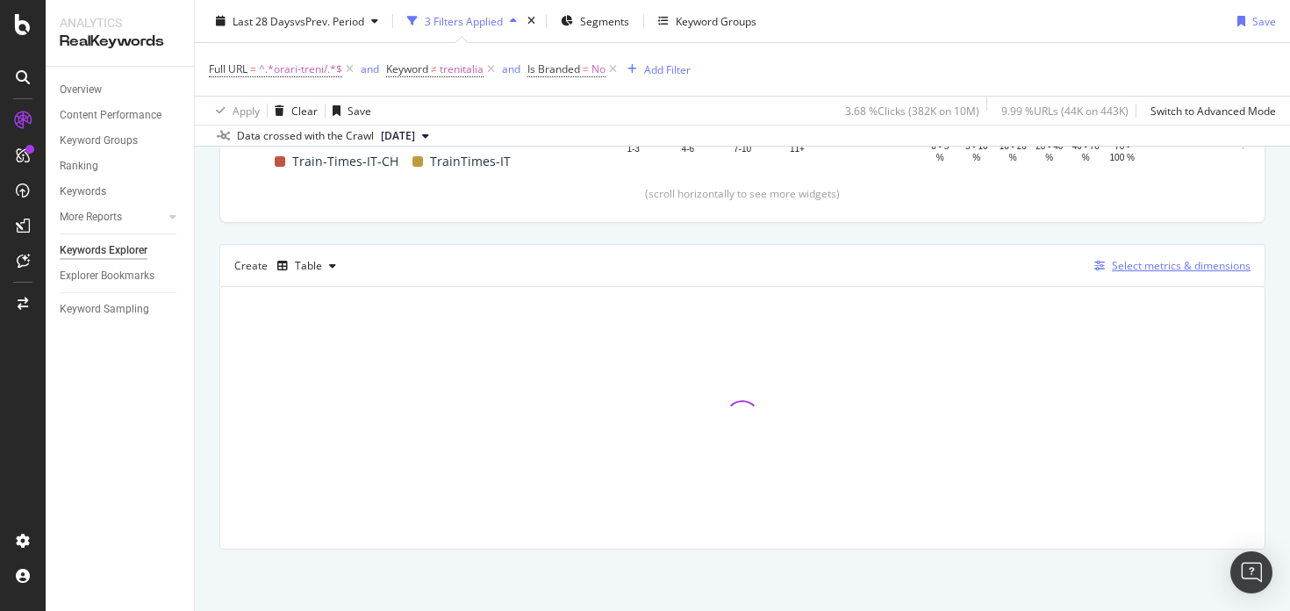
click at [1178, 268] on div "Select metrics & dimensions" at bounding box center [1181, 265] width 139 height 15
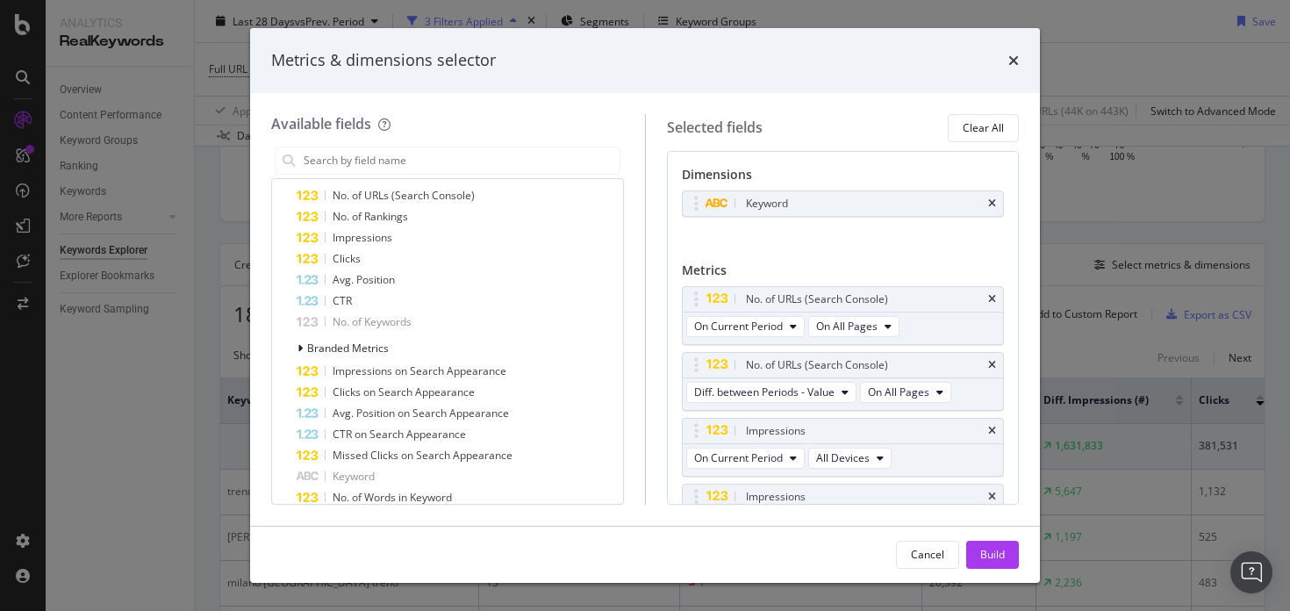
scroll to position [340, 0]
click at [988, 297] on icon "times" at bounding box center [992, 299] width 8 height 11
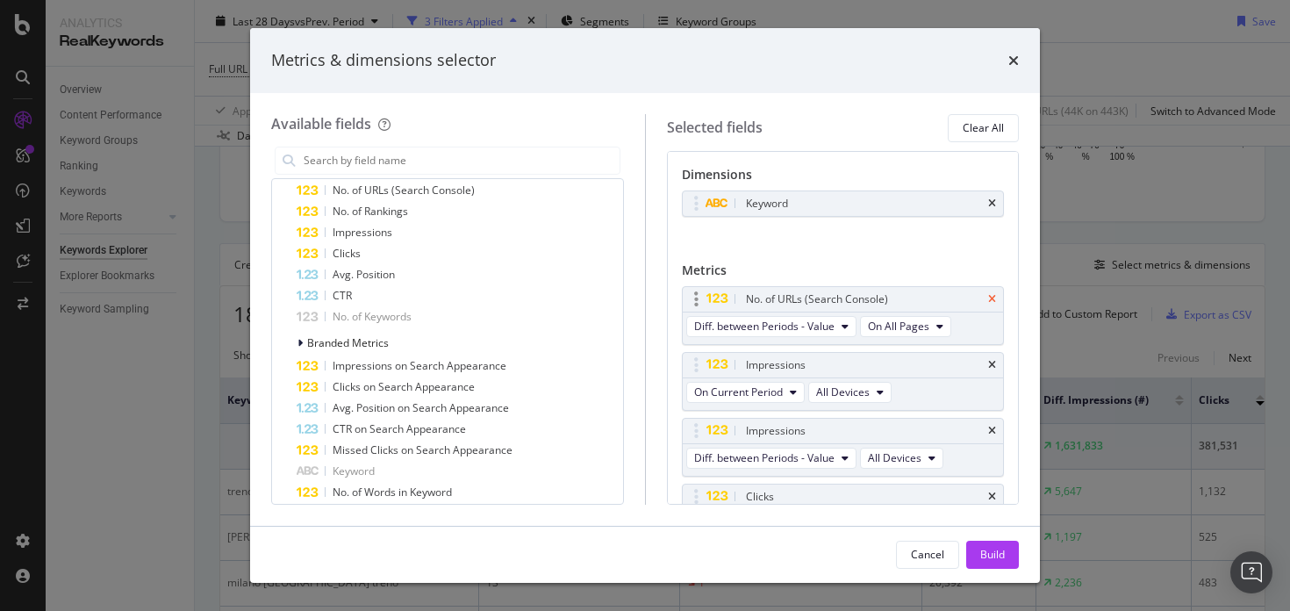
click at [988, 299] on icon "times" at bounding box center [992, 299] width 8 height 11
click at [450, 154] on input "modal" at bounding box center [461, 160] width 318 height 26
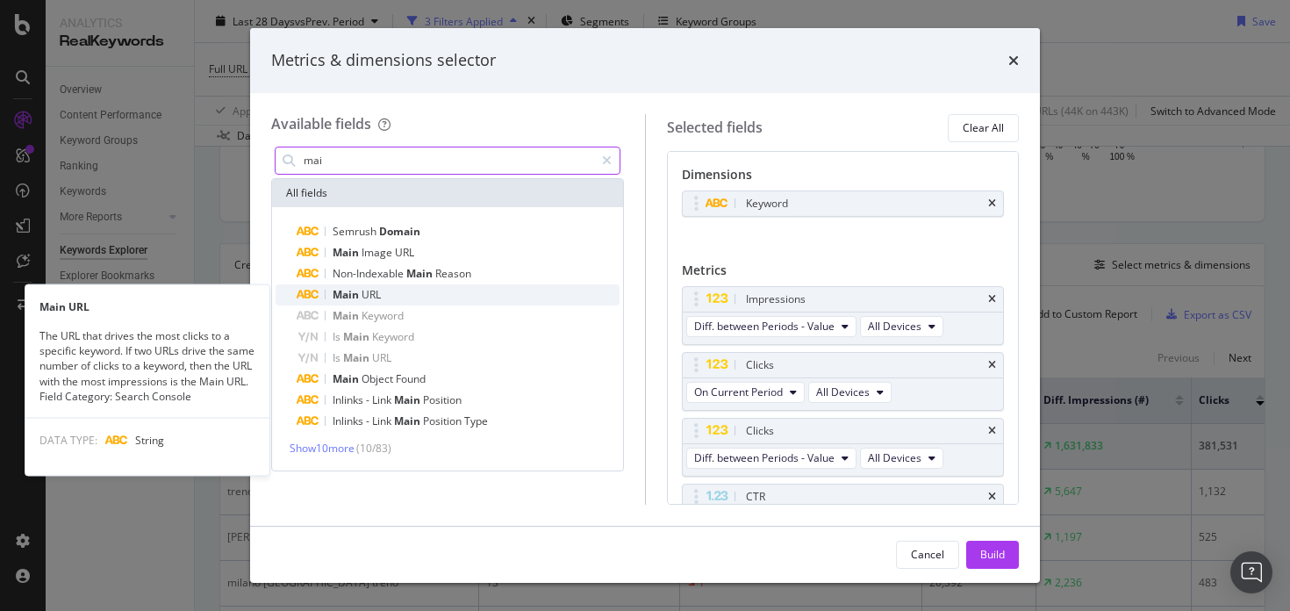
type input "mai"
click at [393, 293] on div "Main URL" at bounding box center [458, 294] width 323 height 21
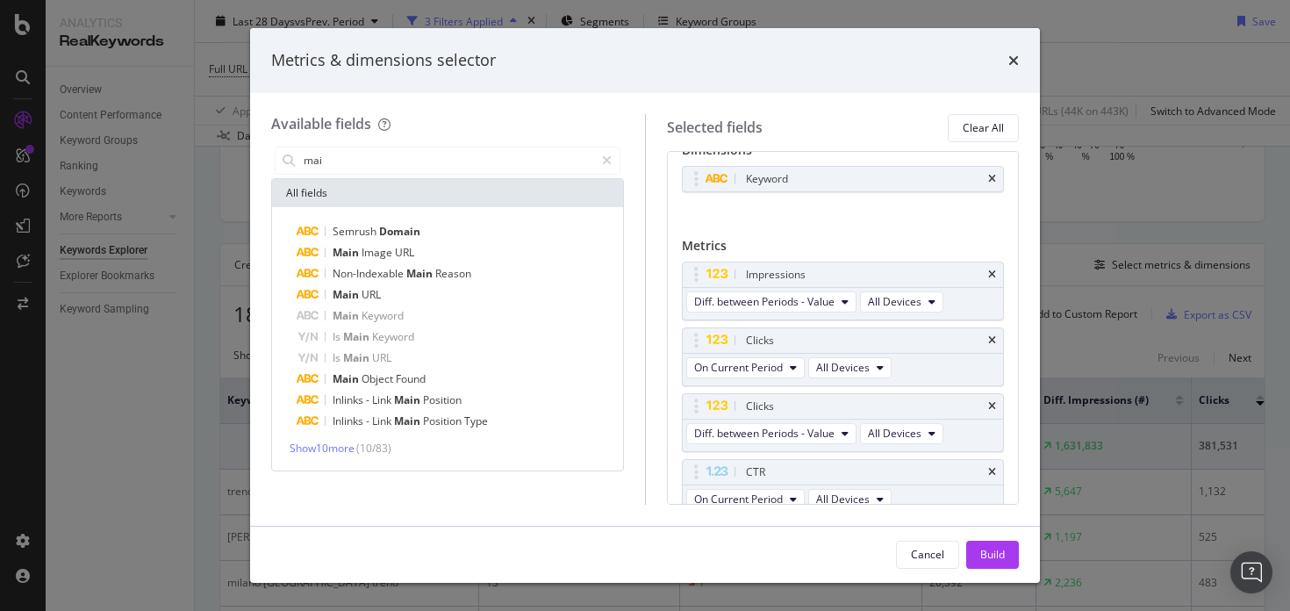
scroll to position [25, 0]
click at [992, 545] on div "Build" at bounding box center [992, 554] width 25 height 26
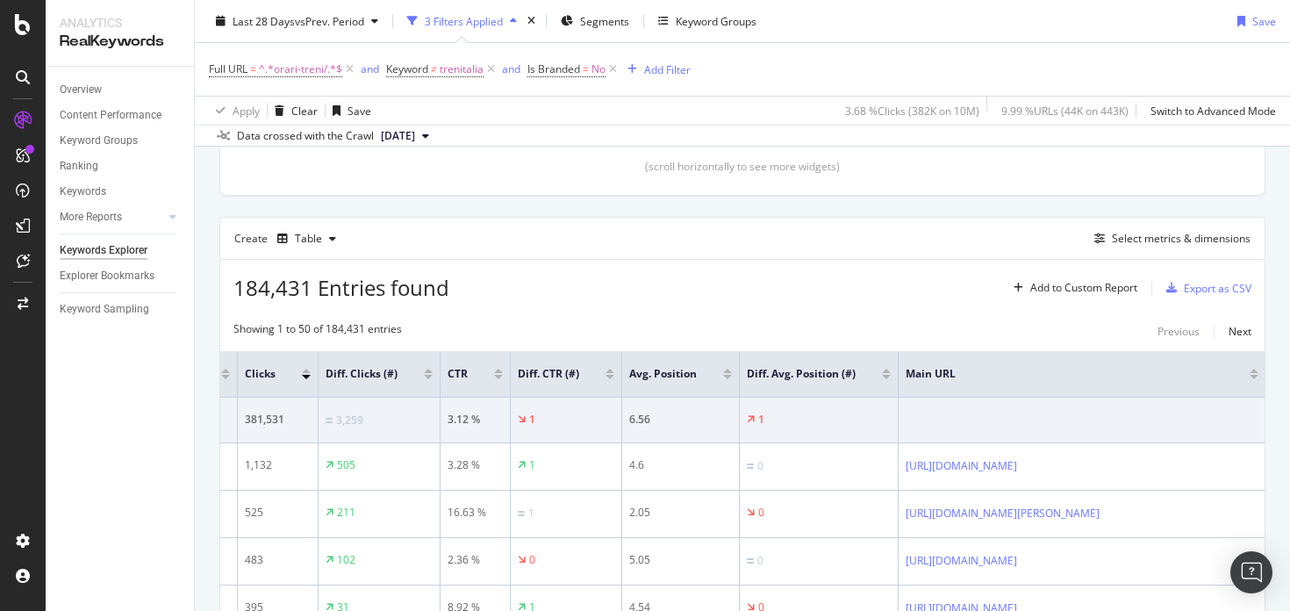
scroll to position [298, 0]
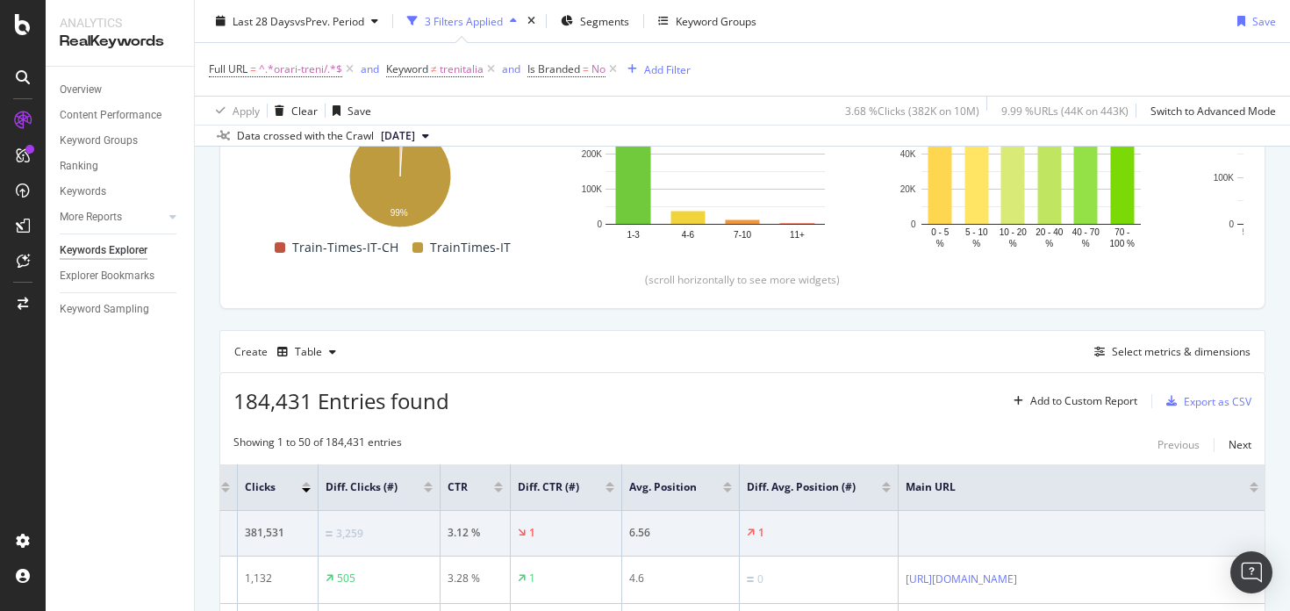
click at [572, 412] on div "184,431 Entries found Add to Custom Report Export as CSV" at bounding box center [742, 394] width 1044 height 43
click at [84, 166] on div "Ranking" at bounding box center [79, 166] width 39 height 18
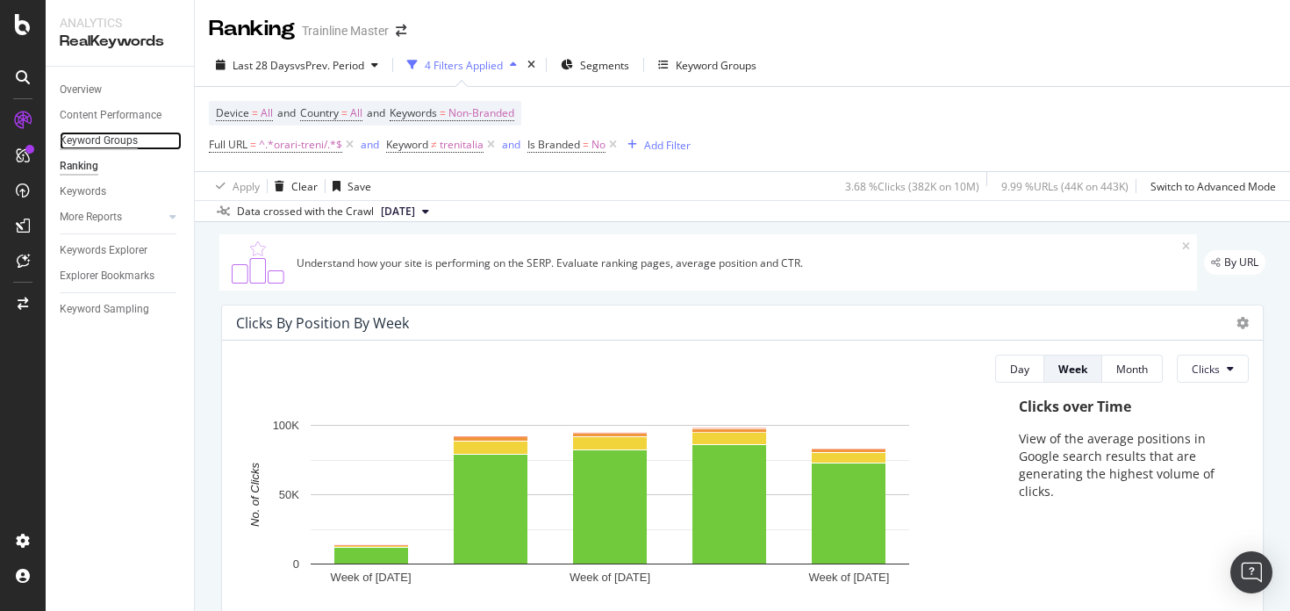
click at [92, 146] on div "Keyword Groups" at bounding box center [99, 141] width 78 height 18
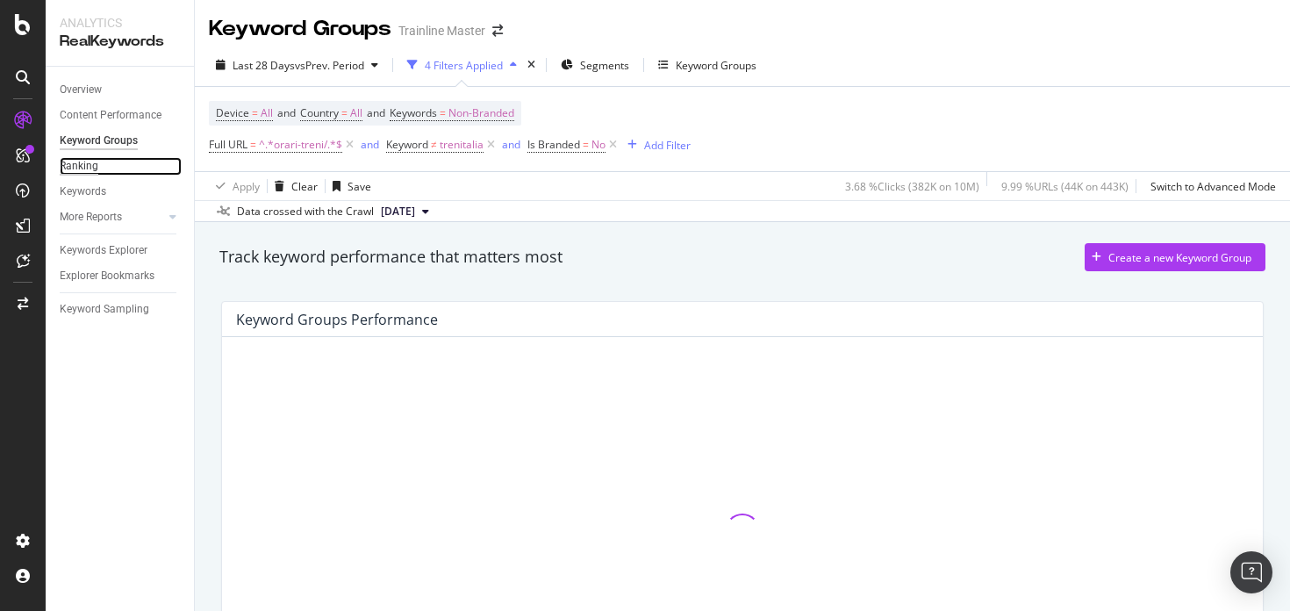
click at [91, 168] on div "Ranking" at bounding box center [79, 166] width 39 height 18
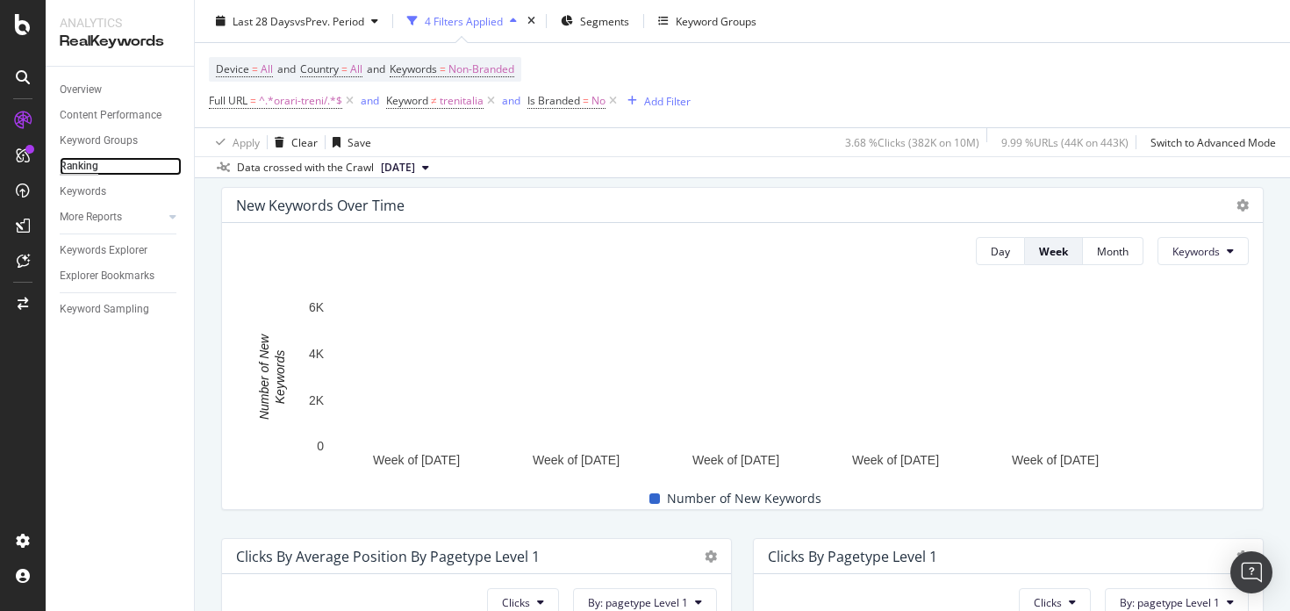
scroll to position [178, 0]
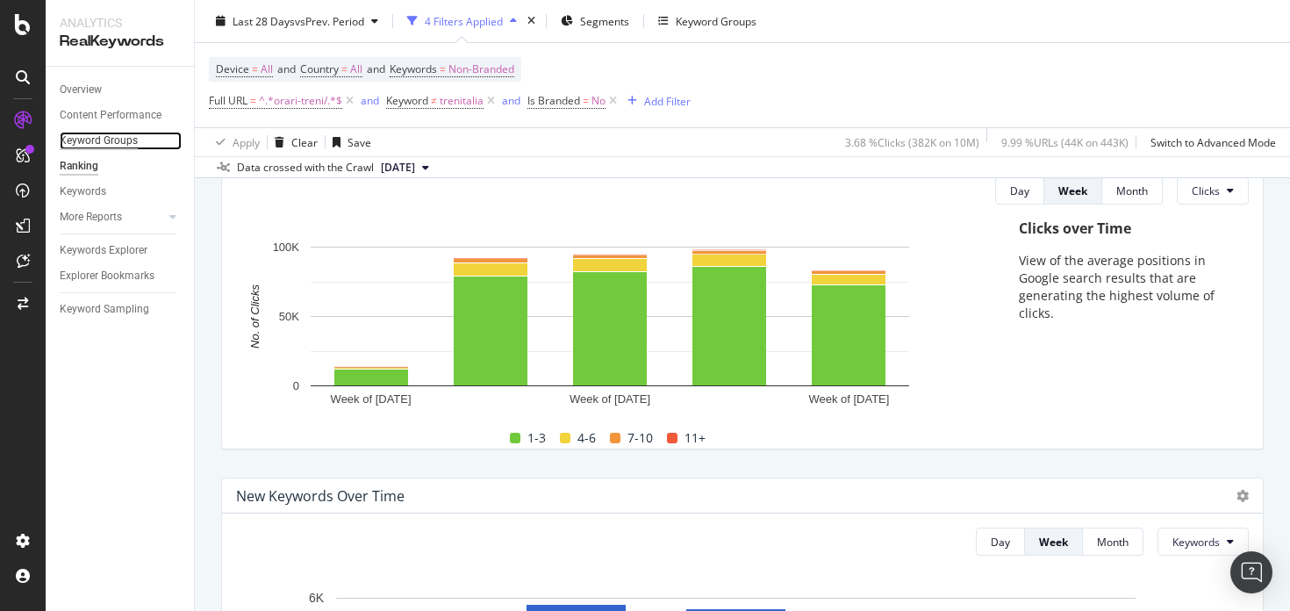
click at [78, 139] on div "Keyword Groups" at bounding box center [99, 141] width 78 height 18
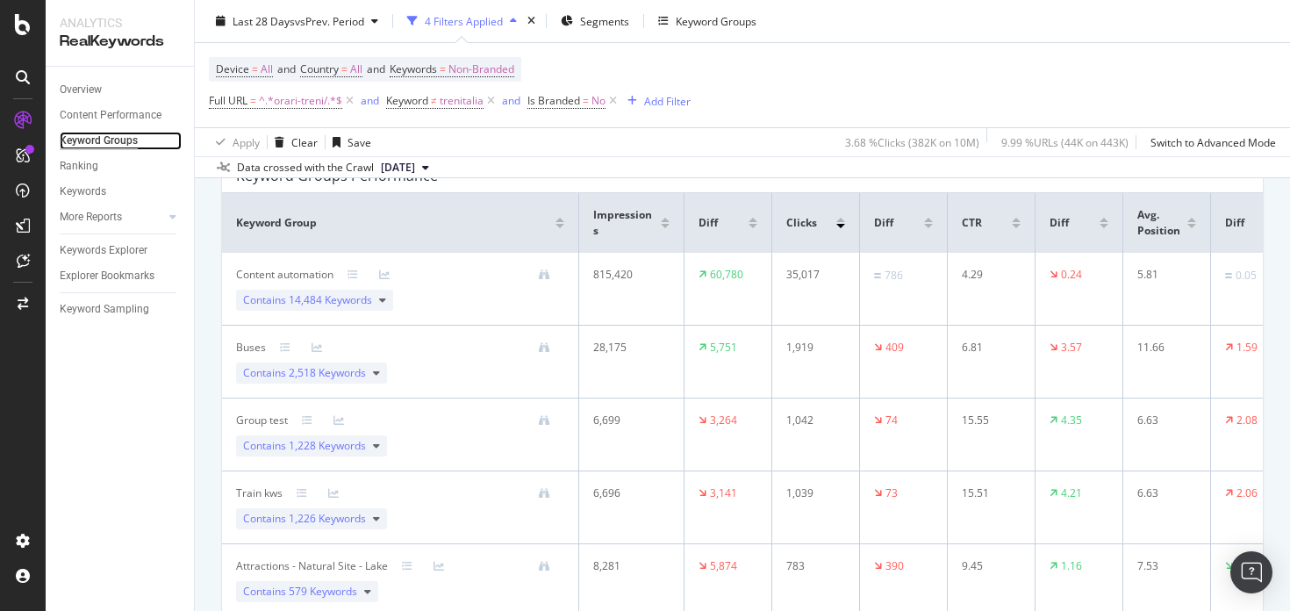
scroll to position [676, 0]
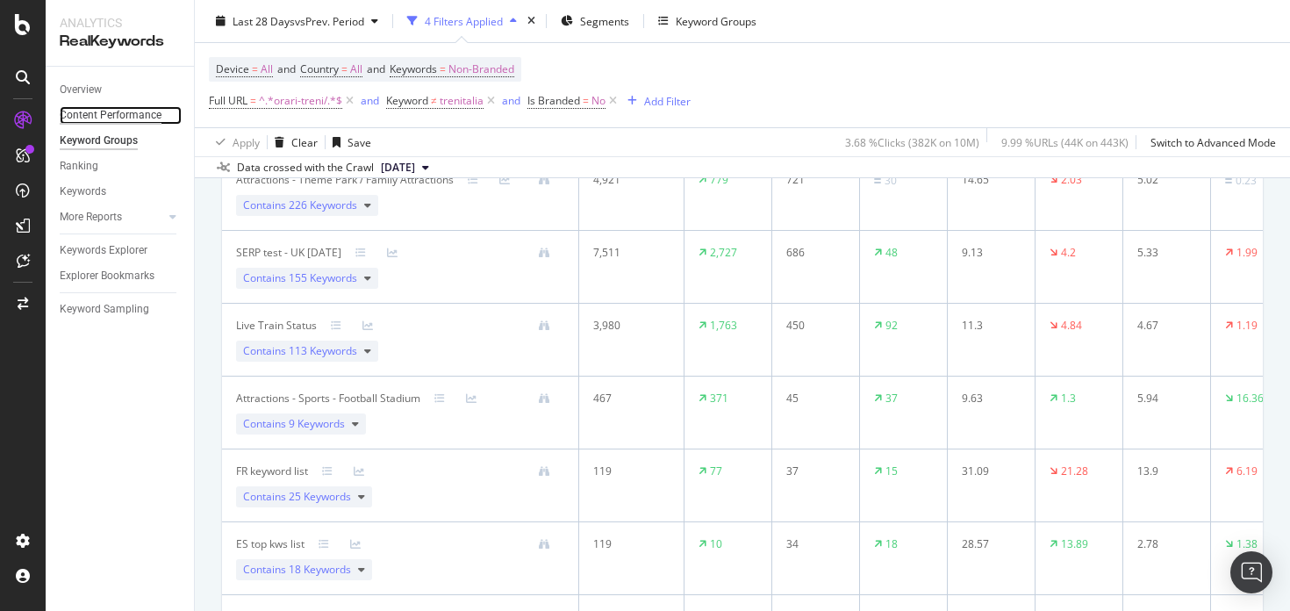
click at [103, 111] on div "Content Performance" at bounding box center [111, 115] width 102 height 18
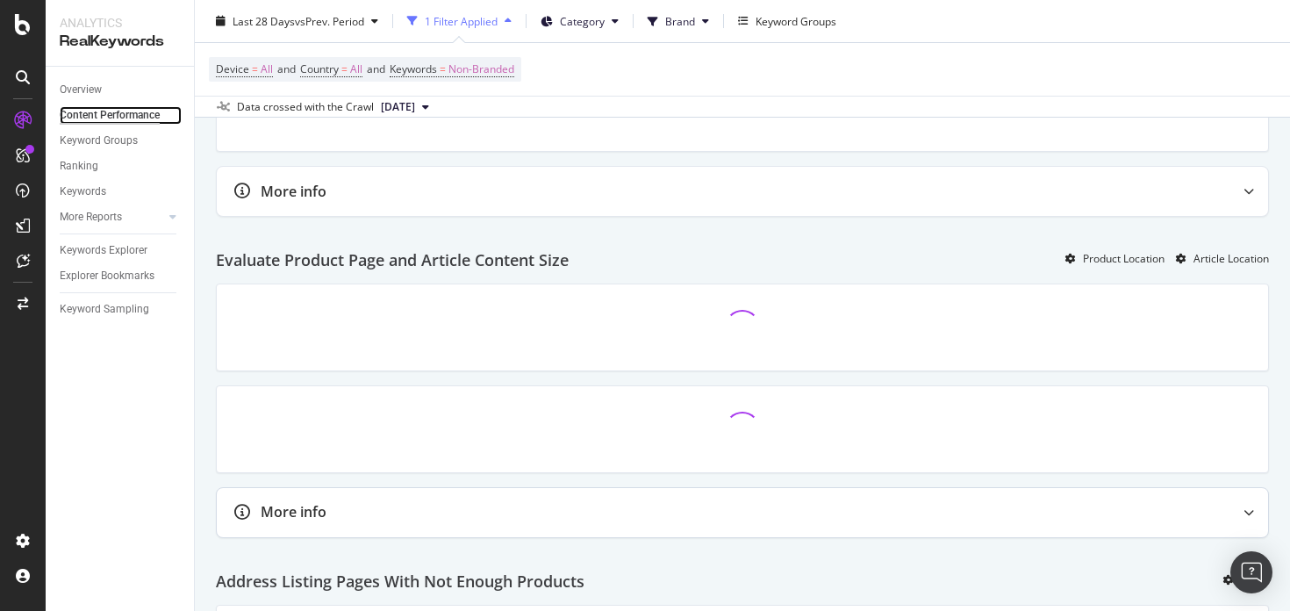
scroll to position [800, 0]
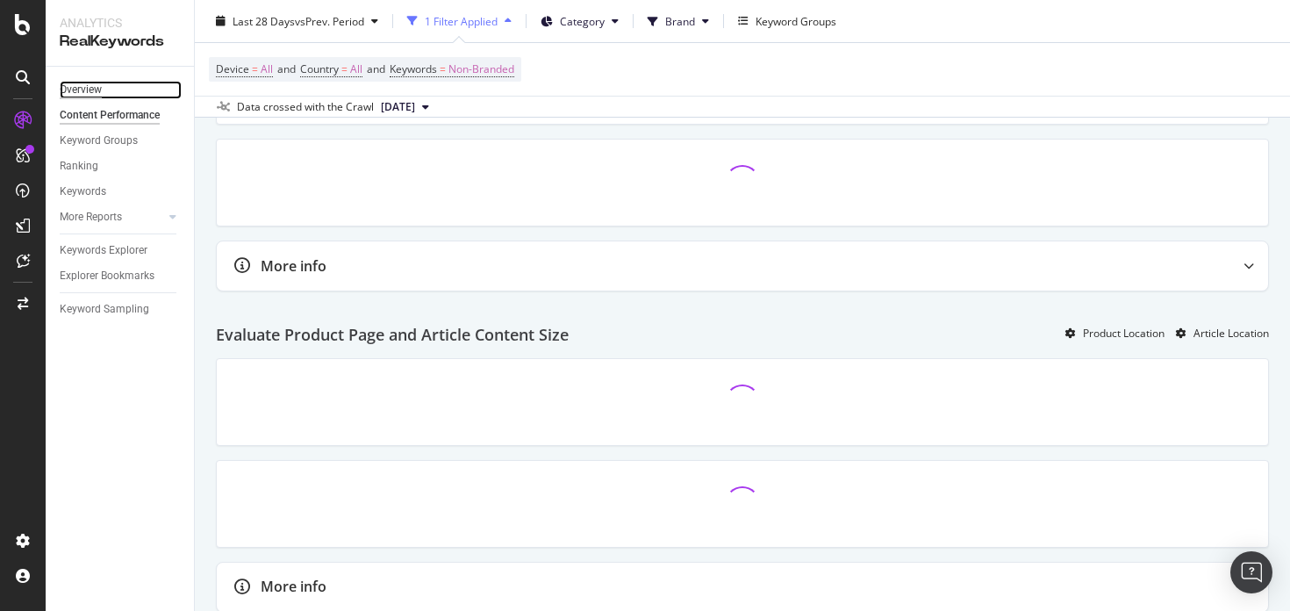
click at [79, 94] on div "Overview" at bounding box center [81, 90] width 42 height 18
